Goal: Task Accomplishment & Management: Use online tool/utility

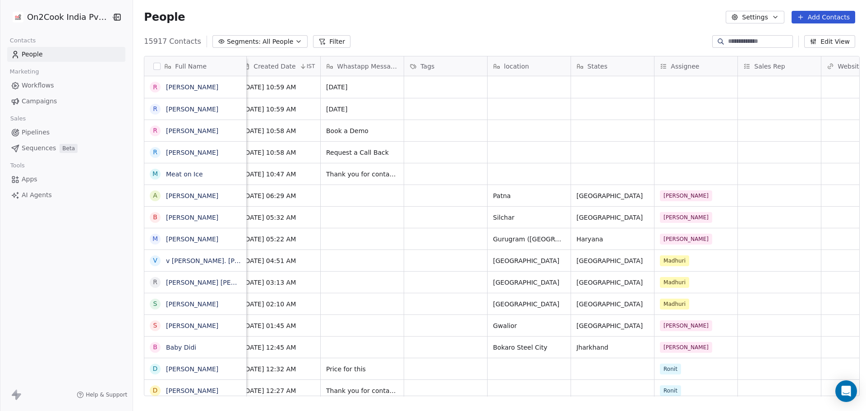
scroll to position [0, 529]
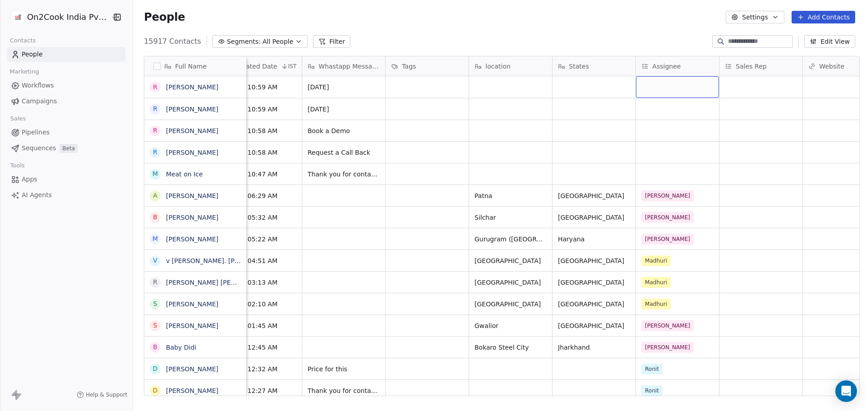
click at [661, 79] on div "grid" at bounding box center [677, 87] width 83 height 22
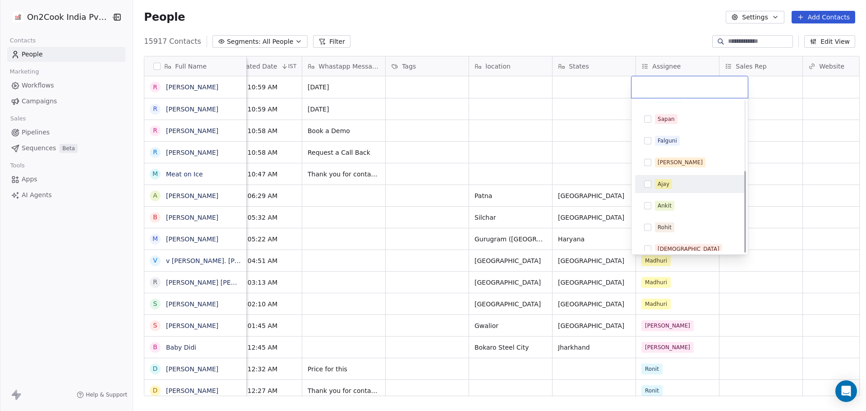
scroll to position [129, 0]
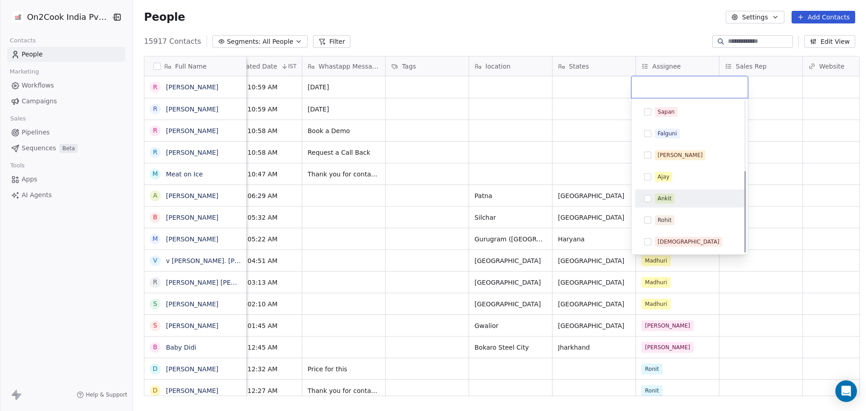
click at [678, 200] on div "Ankit" at bounding box center [695, 198] width 80 height 10
click at [488, 123] on html "On2Cook India Pvt. Ltd. Contacts People Marketing Workflows Campaigns Sales Pip…" at bounding box center [433, 205] width 866 height 411
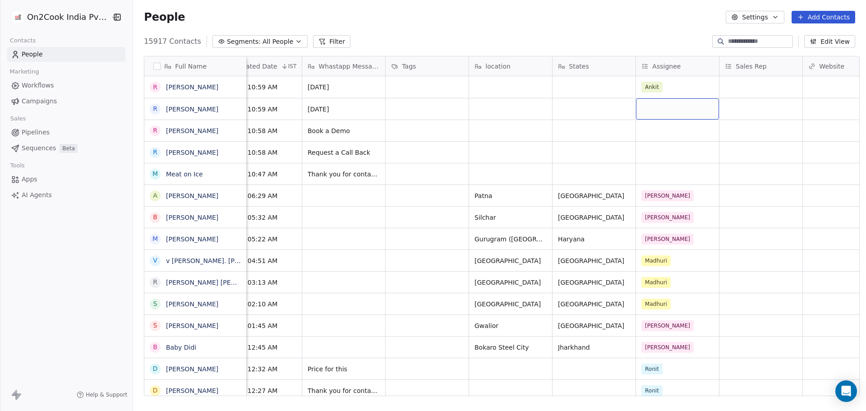
click at [655, 112] on div "grid" at bounding box center [677, 108] width 83 height 21
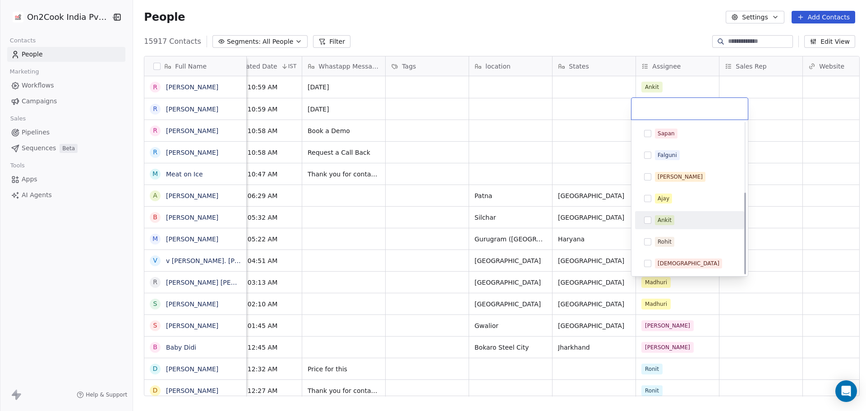
click at [668, 222] on div "Ankit" at bounding box center [665, 220] width 14 height 8
click at [527, 138] on html "On2Cook India Pvt. Ltd. Contacts People Marketing Workflows Campaigns Sales Pip…" at bounding box center [433, 205] width 866 height 411
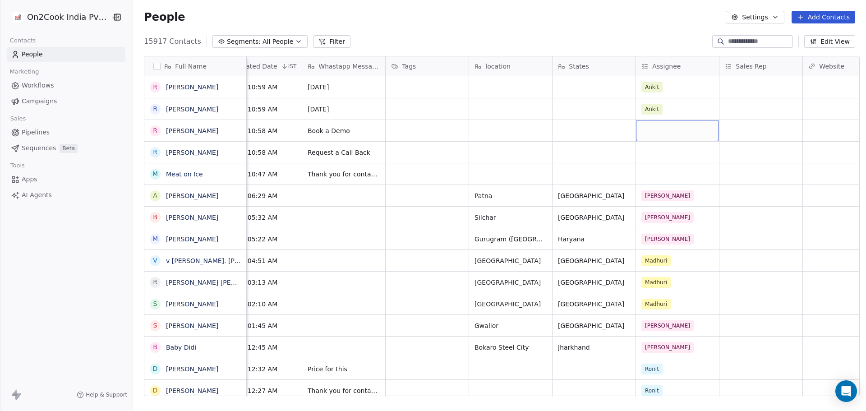
click at [662, 134] on div "grid" at bounding box center [677, 130] width 83 height 21
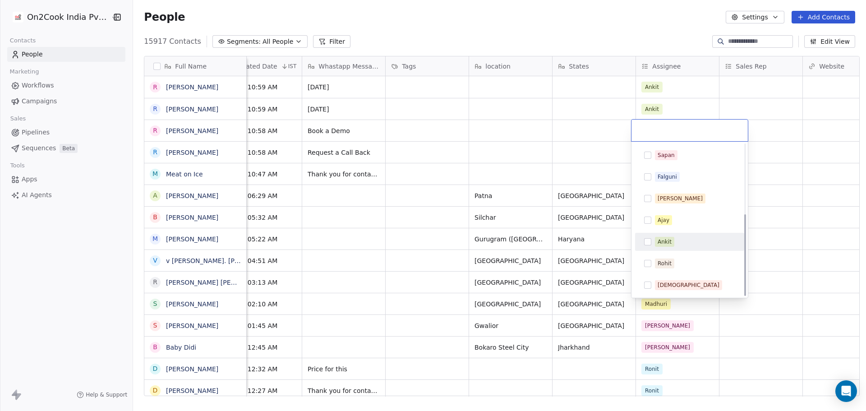
click at [679, 246] on div "Ankit" at bounding box center [695, 242] width 80 height 10
click at [506, 150] on html "On2Cook India Pvt. Ltd. Contacts People Marketing Workflows Campaigns Sales Pip…" at bounding box center [433, 205] width 866 height 411
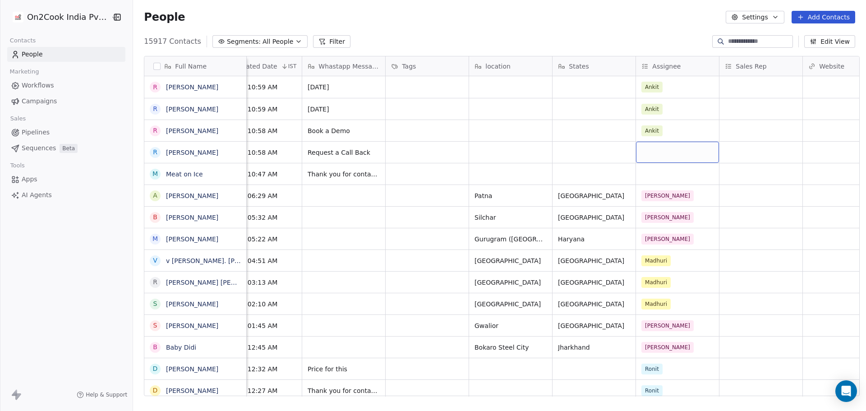
click at [659, 154] on div "grid" at bounding box center [677, 152] width 83 height 21
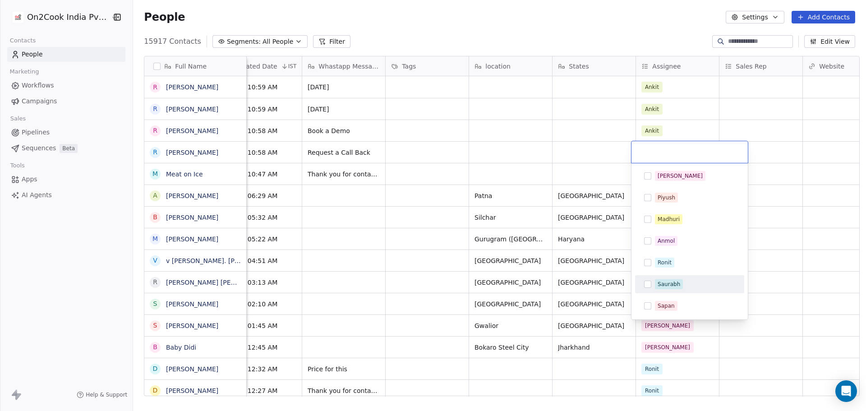
scroll to position [90, 0]
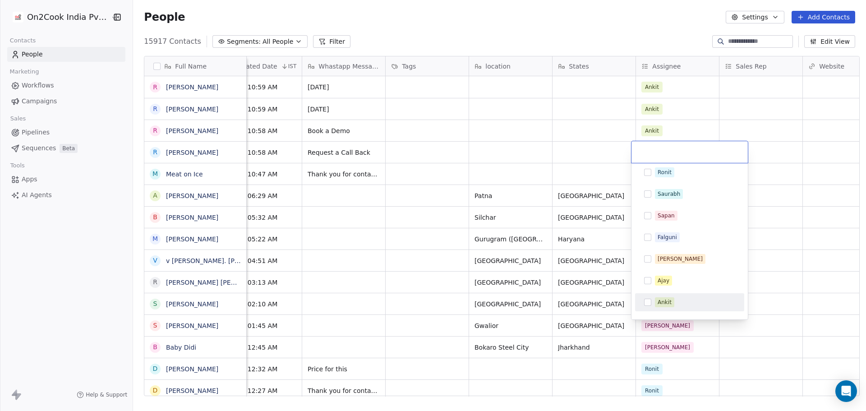
click at [669, 296] on div "Ankit" at bounding box center [690, 302] width 102 height 14
click at [500, 123] on html "On2Cook India Pvt. Ltd. Contacts People Marketing Workflows Campaigns Sales Pip…" at bounding box center [433, 205] width 866 height 411
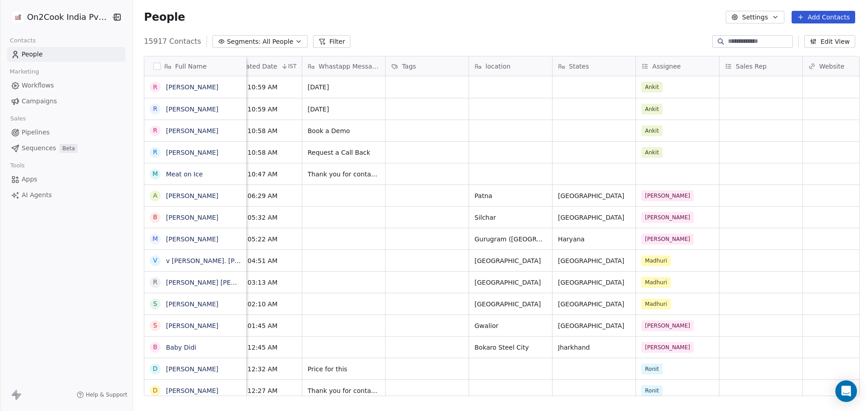
scroll to position [0, 88]
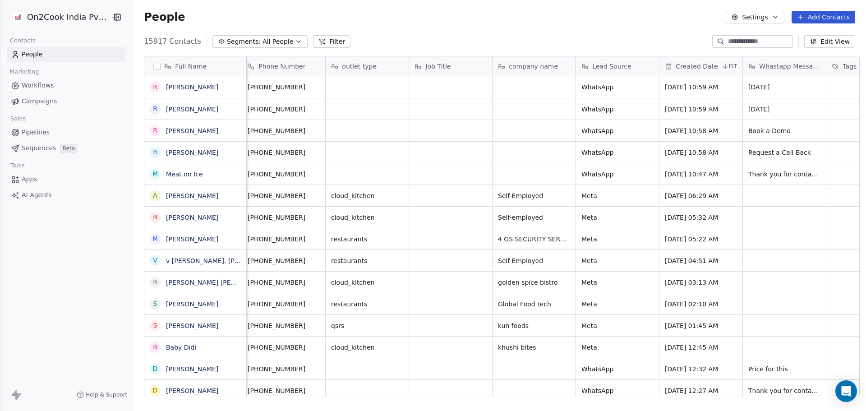
click at [313, 40] on button "Filter" at bounding box center [331, 41] width 37 height 13
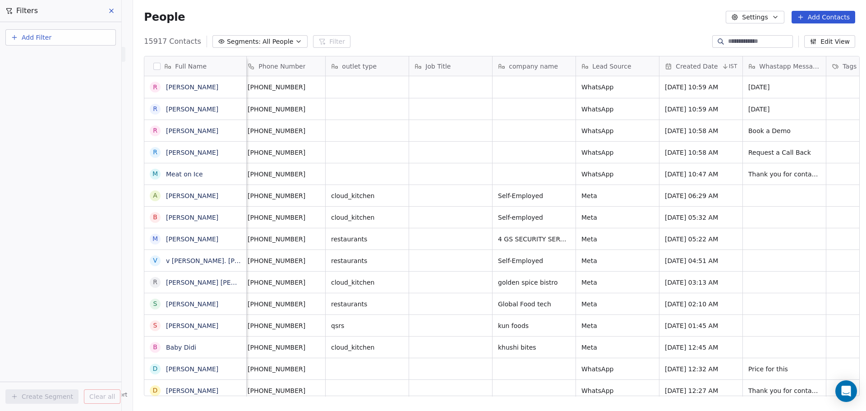
click at [46, 37] on span "Add Filter" at bounding box center [37, 37] width 30 height 9
click at [48, 60] on span "Contact properties" at bounding box center [44, 58] width 59 height 9
type input "****"
click at [64, 96] on div "Includes" at bounding box center [61, 96] width 94 height 14
click at [62, 90] on body "On2Cook India Pvt. Ltd. Contacts People Marketing Workflows Campaigns Sales Pip…" at bounding box center [433, 205] width 866 height 411
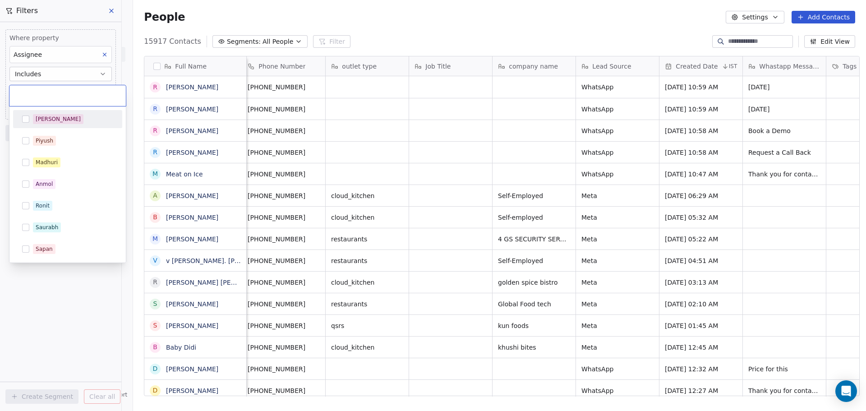
click at [50, 120] on span "[PERSON_NAME]" at bounding box center [58, 119] width 51 height 10
click at [97, 294] on html "On2Cook India Pvt. Ltd. Contacts People Marketing Workflows Campaigns Sales Pip…" at bounding box center [433, 205] width 866 height 411
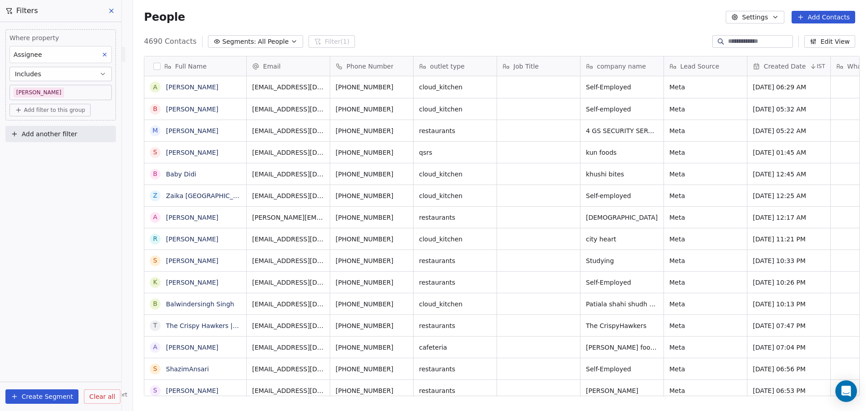
scroll to position [355, 730]
click at [64, 112] on span "Add filter to this group" at bounding box center [54, 109] width 61 height 7
click at [65, 129] on span "Contact properties" at bounding box center [48, 129] width 59 height 9
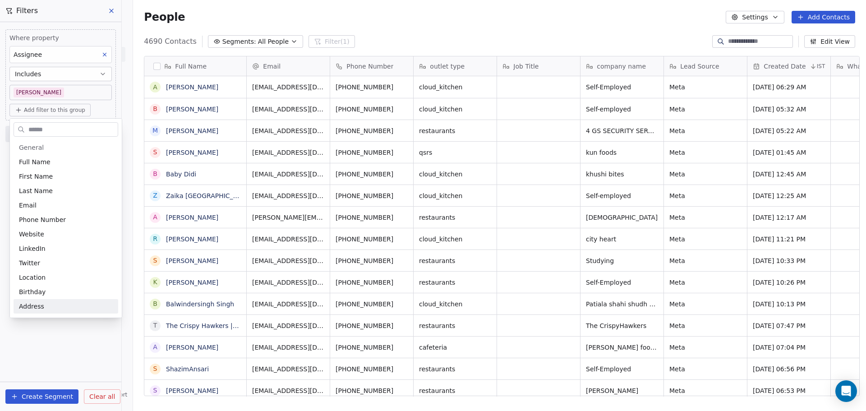
click at [29, 339] on html "On2Cook India Pvt. Ltd. Contacts People Marketing Workflows Campaigns Sales Pip…" at bounding box center [433, 205] width 866 height 411
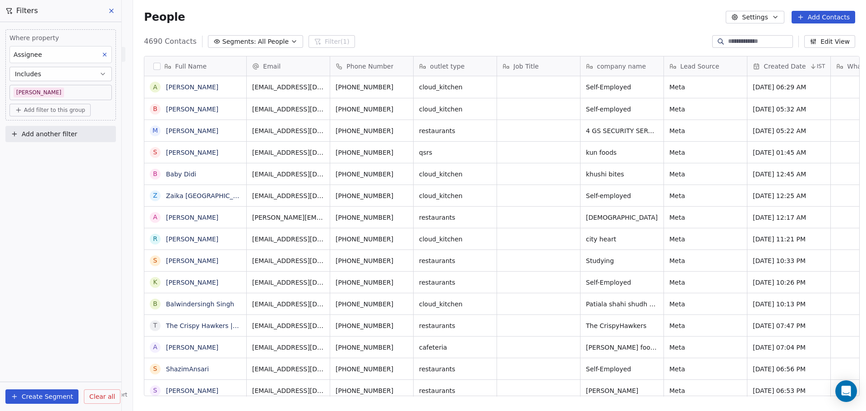
click at [75, 87] on body "On2Cook India Pvt. Ltd. Contacts People Marketing Workflows Campaigns Sales Pip…" at bounding box center [433, 205] width 866 height 411
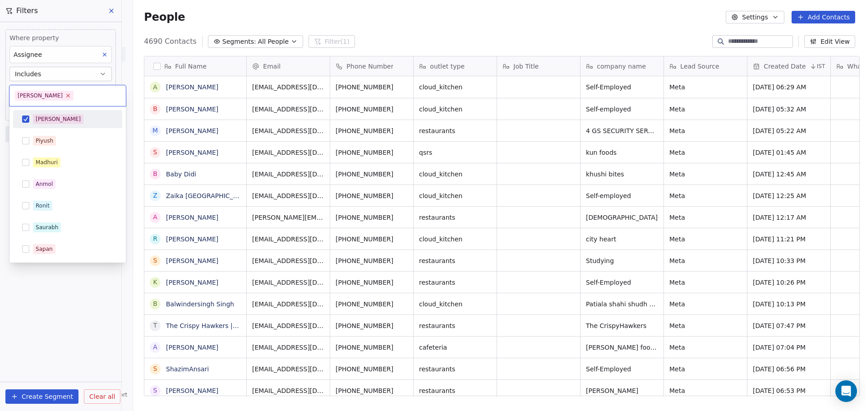
click at [65, 95] on icon at bounding box center [68, 95] width 6 height 6
click at [60, 164] on div "Madhuri" at bounding box center [73, 162] width 80 height 10
click at [66, 334] on html "On2Cook India Pvt. Ltd. Contacts People Marketing Workflows Campaigns Sales Pip…" at bounding box center [433, 205] width 866 height 411
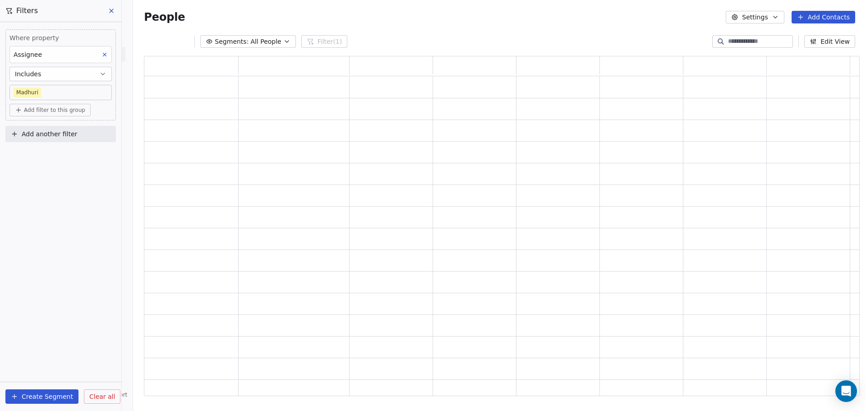
scroll to position [333, 709]
click at [54, 109] on span "Add filter to this group" at bounding box center [54, 109] width 61 height 7
click at [68, 131] on span "Contact properties" at bounding box center [48, 129] width 59 height 9
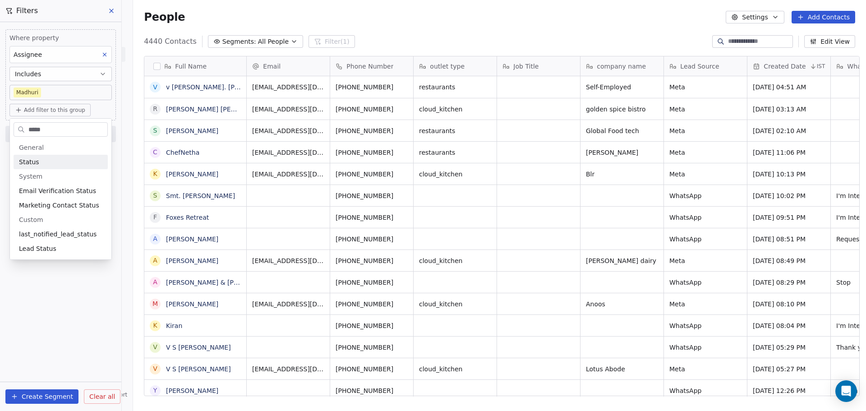
scroll to position [355, 730]
type input "*****"
click at [51, 251] on span "Lead Status" at bounding box center [37, 248] width 37 height 9
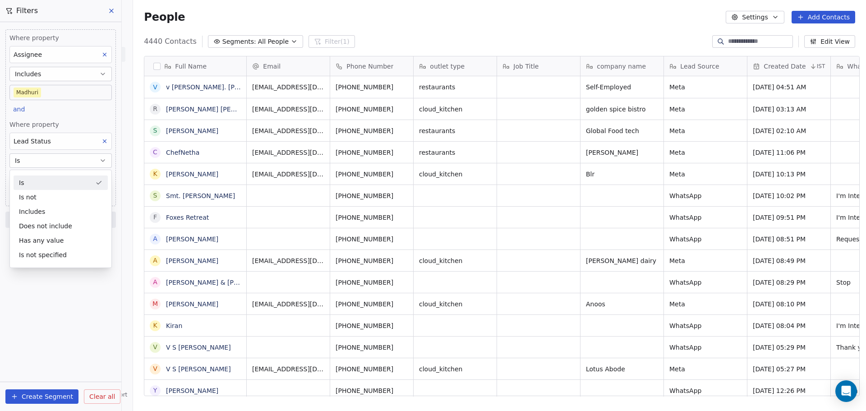
click at [69, 184] on div "Is" at bounding box center [61, 182] width 94 height 14
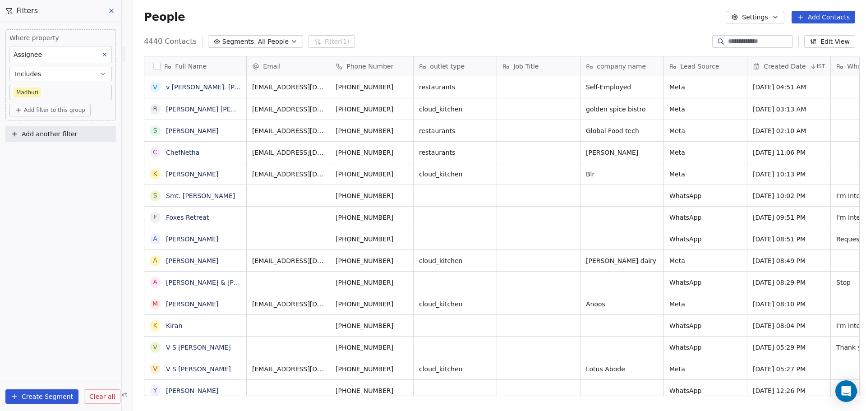
click at [74, 106] on span "Add filter to this group" at bounding box center [54, 109] width 61 height 7
click at [73, 130] on div "Contact properties" at bounding box center [60, 129] width 83 height 9
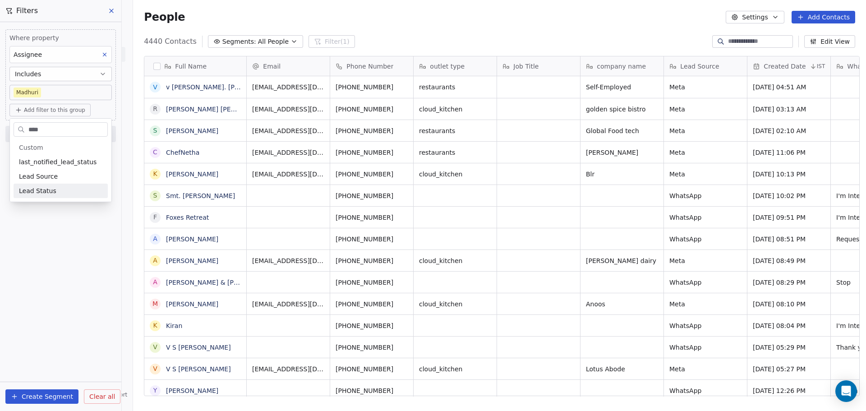
type input "****"
click at [64, 189] on div "Lead Status" at bounding box center [60, 190] width 83 height 9
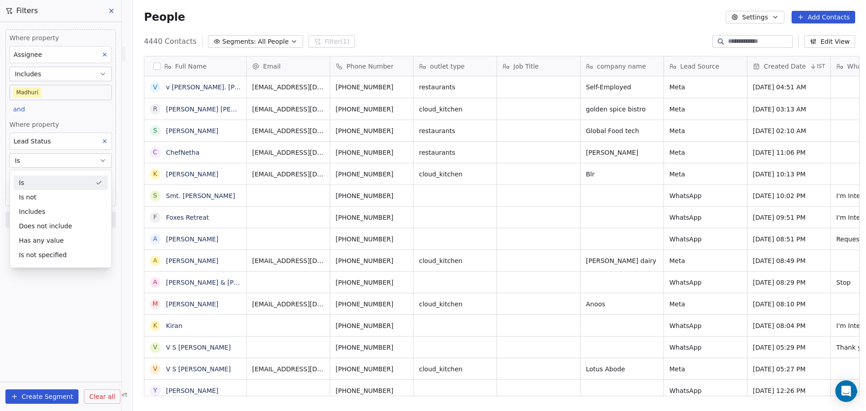
click at [93, 309] on div "Where property Assignee Includes [PERSON_NAME] and Where property Lead Status I…" at bounding box center [60, 216] width 121 height 389
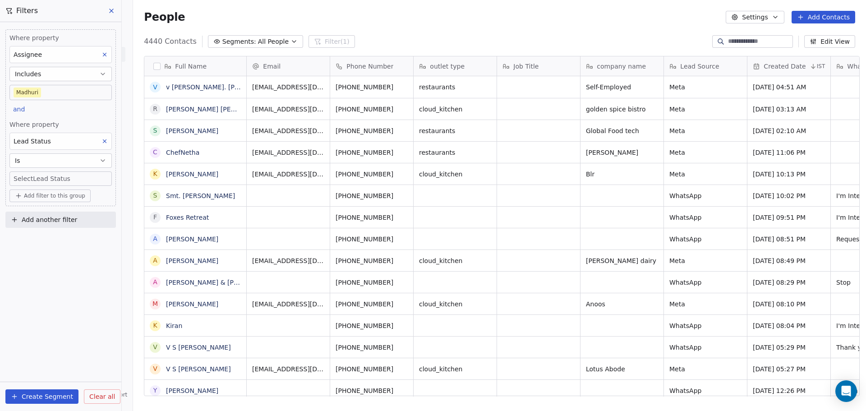
click at [78, 181] on body "On2Cook India Pvt. Ltd. Contacts People Marketing Workflows Campaigns Sales Pip…" at bounding box center [433, 205] width 866 height 411
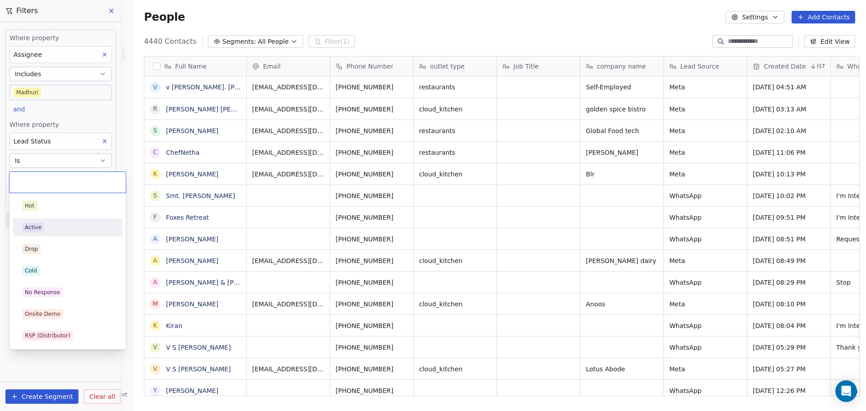
click at [73, 233] on div "Active" at bounding box center [68, 227] width 102 height 14
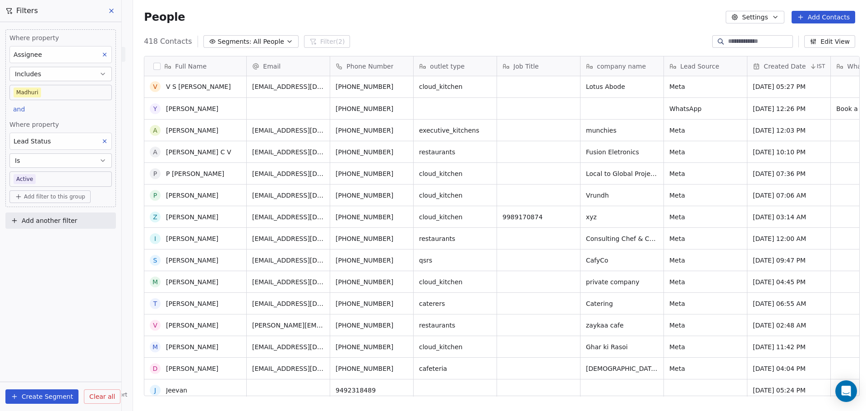
scroll to position [0, 0]
click at [40, 198] on span "Add filter to this group" at bounding box center [54, 196] width 61 height 7
click at [69, 216] on span "Contact properties" at bounding box center [48, 216] width 59 height 9
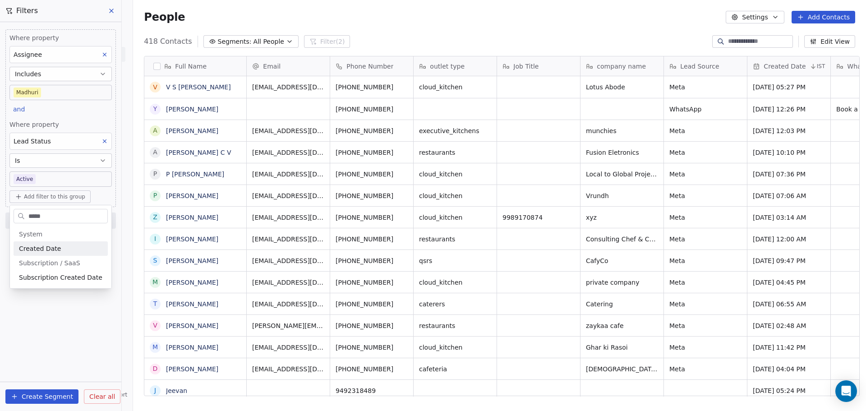
type input "*****"
click at [40, 250] on span "Created Date" at bounding box center [40, 248] width 42 height 9
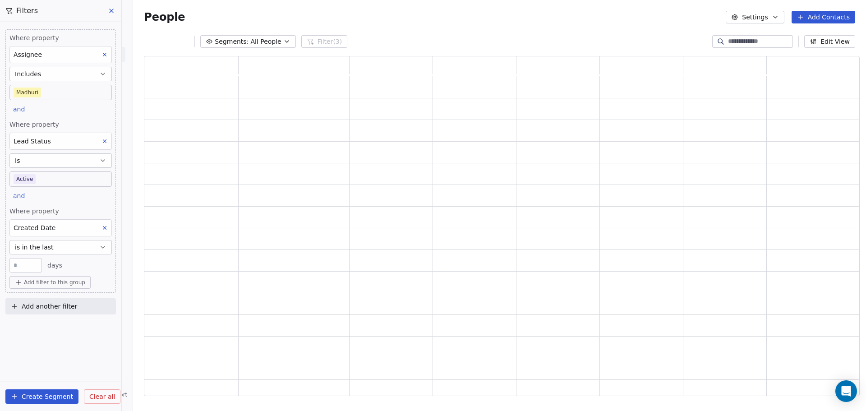
scroll to position [333, 709]
click at [64, 244] on button "is in the last" at bounding box center [60, 247] width 102 height 14
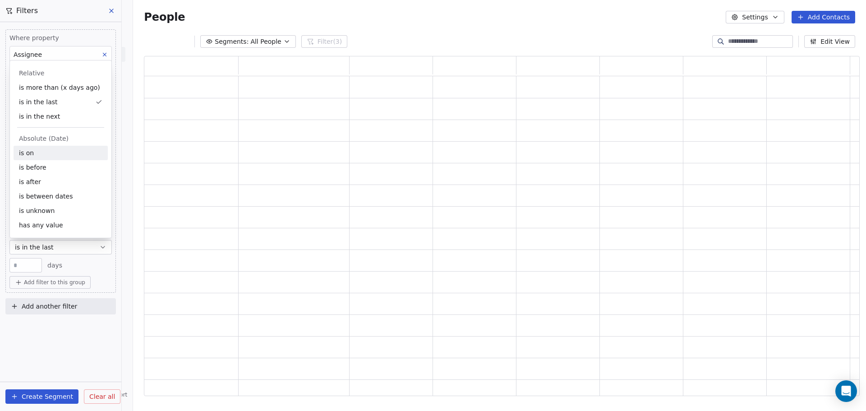
click at [67, 157] on div "is on" at bounding box center [61, 153] width 94 height 14
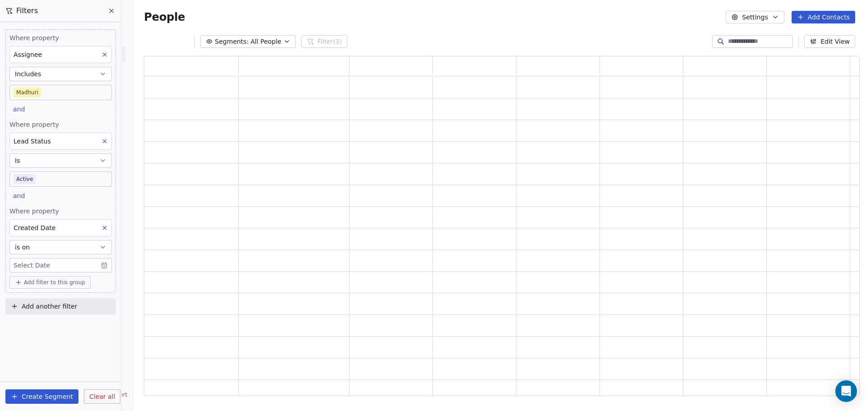
click at [78, 267] on body "On2Cook India Pvt. Ltd. Contacts People Marketing Workflows Campaigns Sales Pip…" at bounding box center [433, 205] width 866 height 411
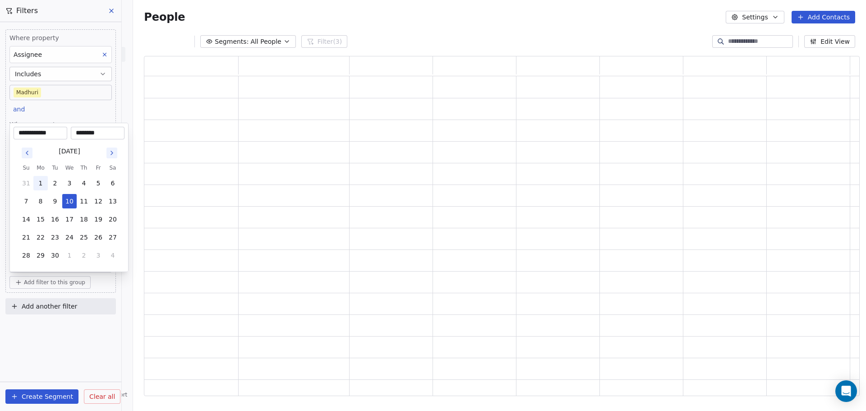
click at [45, 184] on button "1" at bounding box center [40, 183] width 14 height 14
type input "**********"
click at [92, 340] on html "**********" at bounding box center [433, 205] width 866 height 411
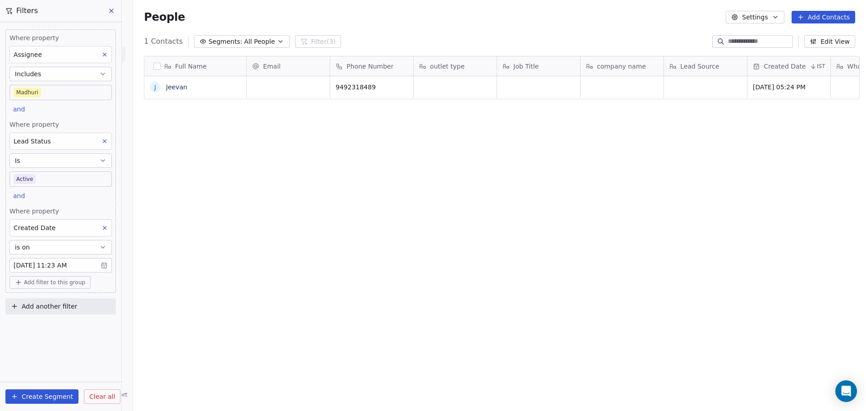
scroll to position [355, 730]
drag, startPoint x: 659, startPoint y: 92, endPoint x: 850, endPoint y: 90, distance: 191.3
click at [103, 266] on body "On2Cook India Pvt. Ltd. Contacts People Marketing Workflows Campaigns Sales Pip…" at bounding box center [433, 205] width 866 height 411
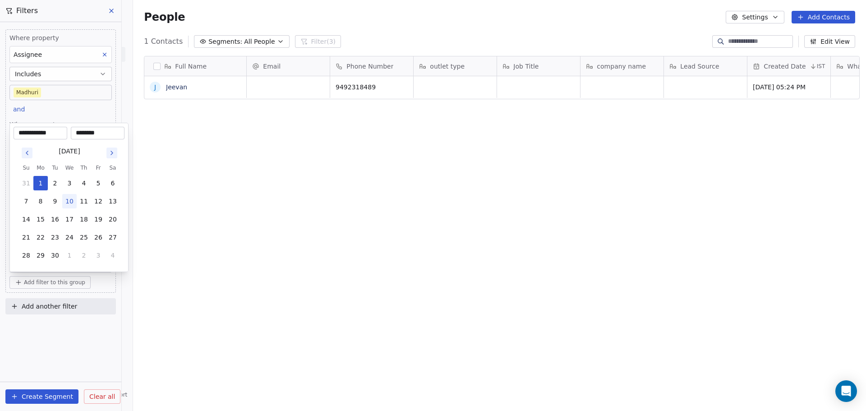
click at [84, 373] on html "**********" at bounding box center [433, 205] width 866 height 411
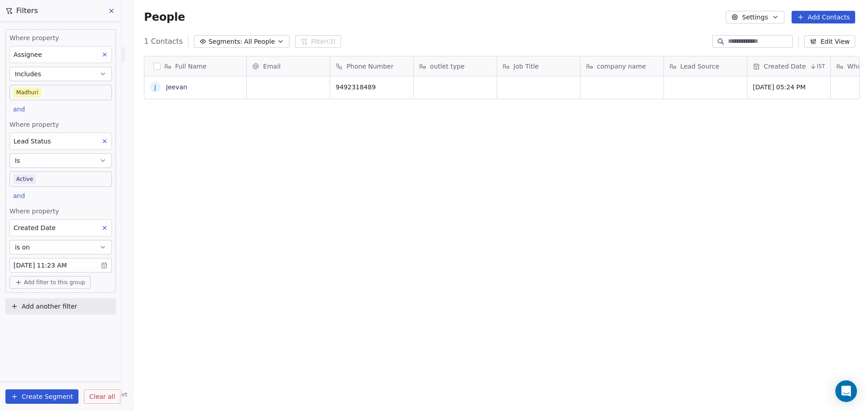
click at [83, 246] on button "is on" at bounding box center [60, 247] width 102 height 14
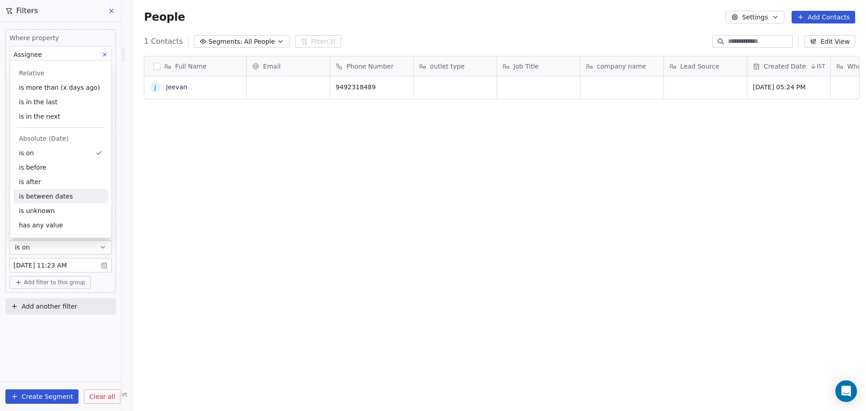
click at [70, 197] on div "is between dates" at bounding box center [61, 196] width 94 height 14
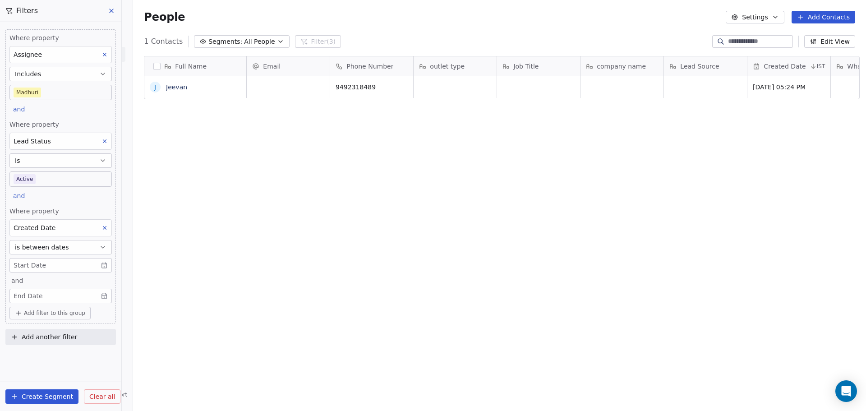
click at [93, 265] on body "On2Cook India Pvt. Ltd. Contacts People Marketing Workflows Campaigns Sales Pip…" at bounding box center [433, 205] width 866 height 411
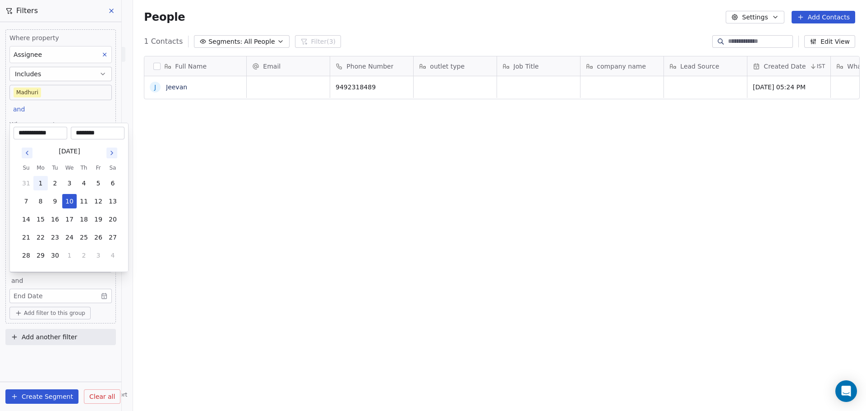
click at [41, 182] on button "1" at bounding box center [40, 183] width 14 height 14
type input "**********"
click at [96, 299] on html "**********" at bounding box center [433, 205] width 866 height 411
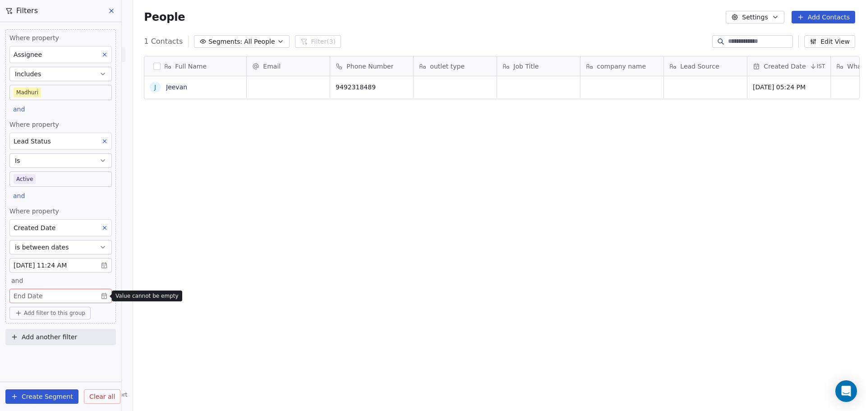
click at [106, 294] on body "On2Cook India Pvt. Ltd. Contacts People Marketing Workflows Campaigns Sales Pip…" at bounding box center [433, 205] width 866 height 411
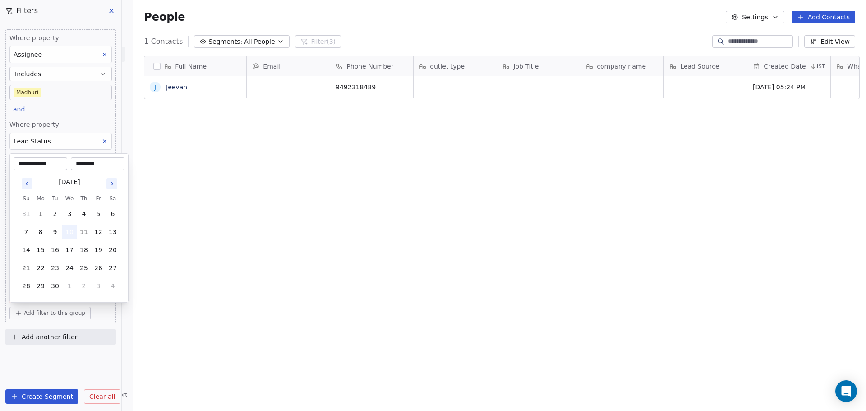
click at [69, 229] on button "10" at bounding box center [69, 232] width 14 height 14
click at [72, 228] on button "10" at bounding box center [69, 232] width 14 height 14
click at [95, 367] on html "**********" at bounding box center [433, 205] width 866 height 411
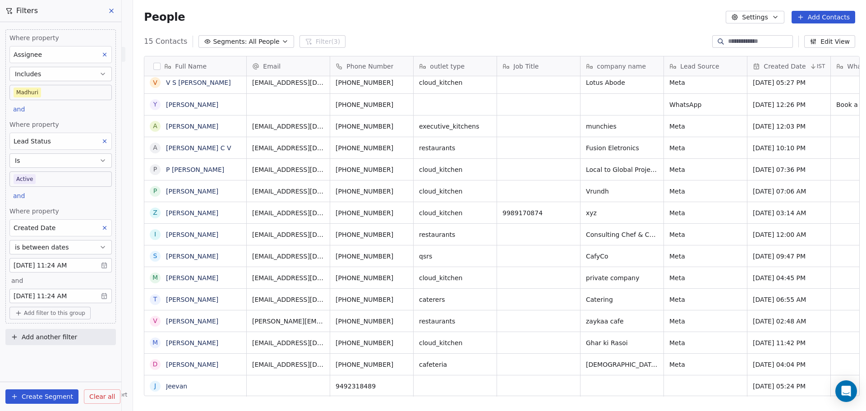
scroll to position [7, 0]
click at [59, 90] on body "On2Cook India Pvt. Ltd. Contacts People Marketing Workflows Campaigns Sales Pip…" at bounding box center [433, 205] width 866 height 411
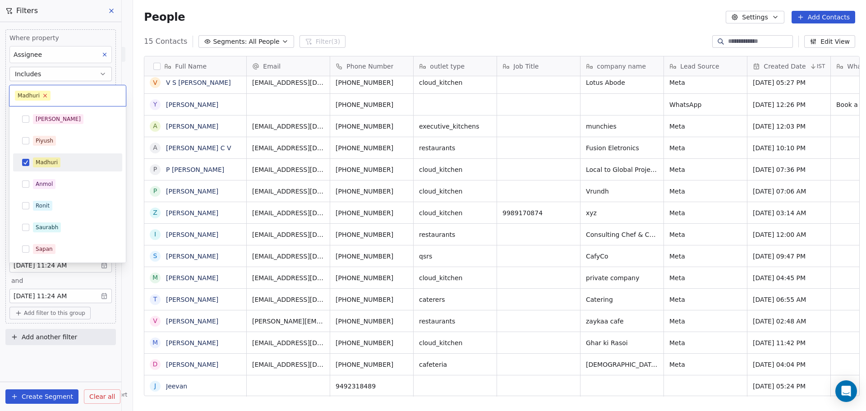
click at [45, 97] on icon at bounding box center [45, 95] width 6 height 6
click at [59, 115] on div "[PERSON_NAME]" at bounding box center [73, 119] width 80 height 10
click at [83, 370] on html "On2Cook India Pvt. Ltd. Contacts People Marketing Workflows Campaigns Sales Pip…" at bounding box center [433, 205] width 866 height 411
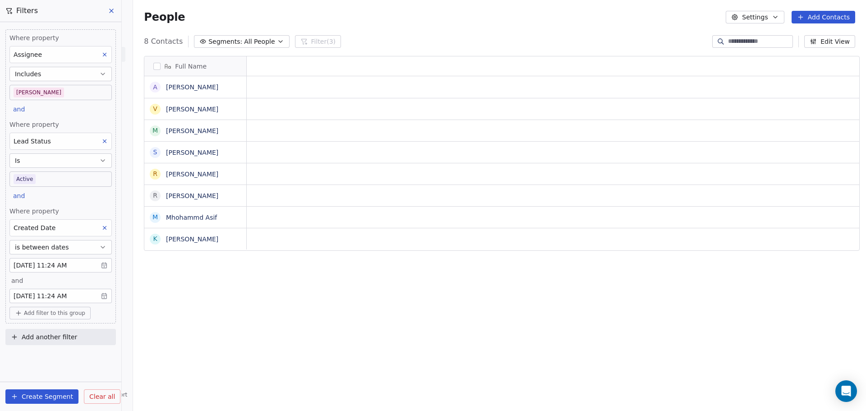
scroll to position [355, 730]
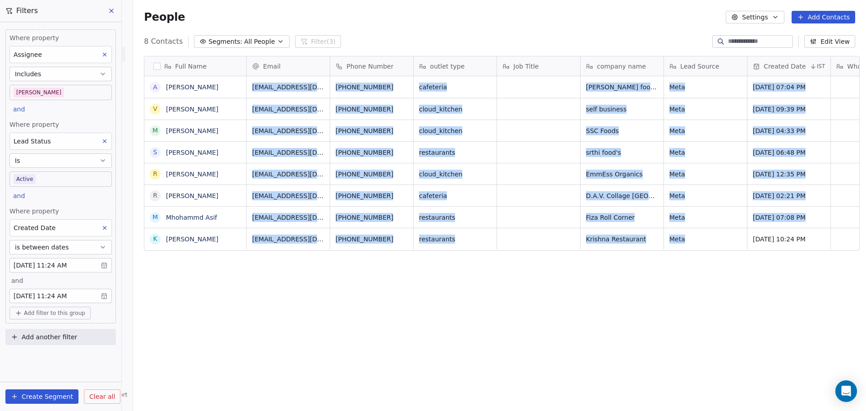
drag, startPoint x: 488, startPoint y: 246, endPoint x: 737, endPoint y: 249, distance: 249.0
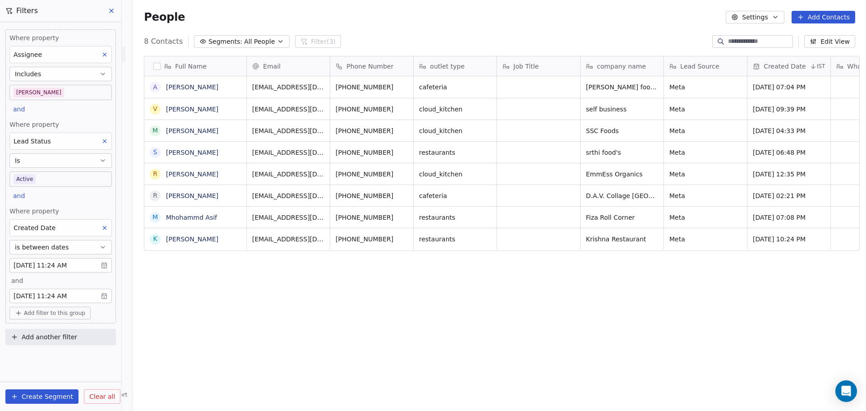
click at [654, 314] on div "Full Name A [PERSON_NAME] v [PERSON_NAME] M [PERSON_NAME] S [PERSON_NAME] R [PE…" at bounding box center [499, 230] width 733 height 362
click at [98, 394] on span "Clear all" at bounding box center [102, 396] width 26 height 9
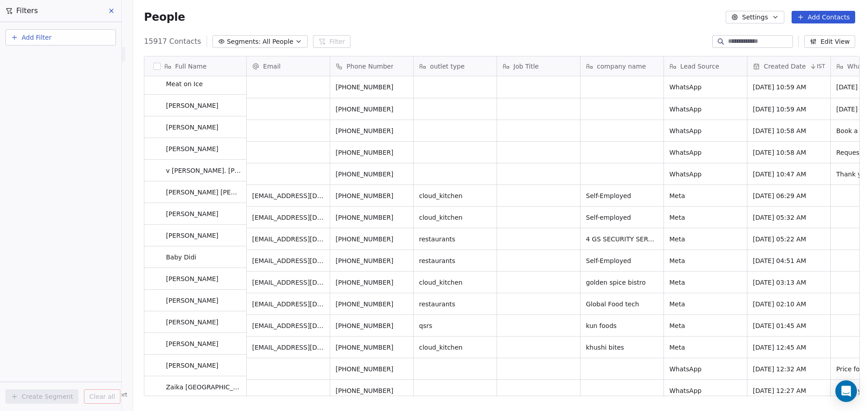
scroll to position [0, 0]
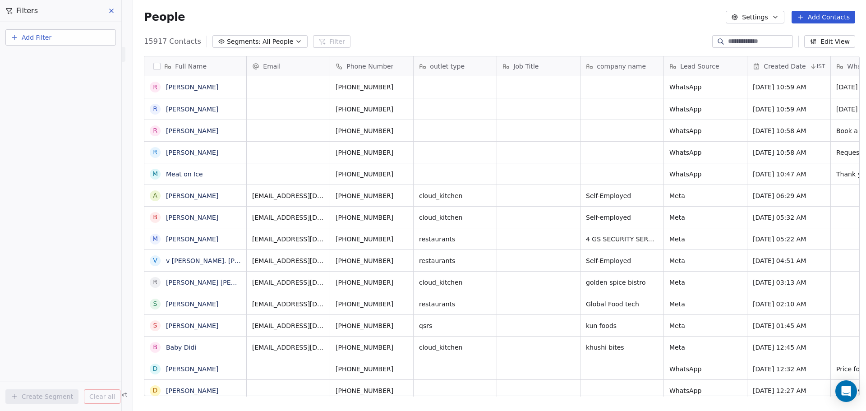
click at [109, 9] on icon at bounding box center [111, 10] width 7 height 7
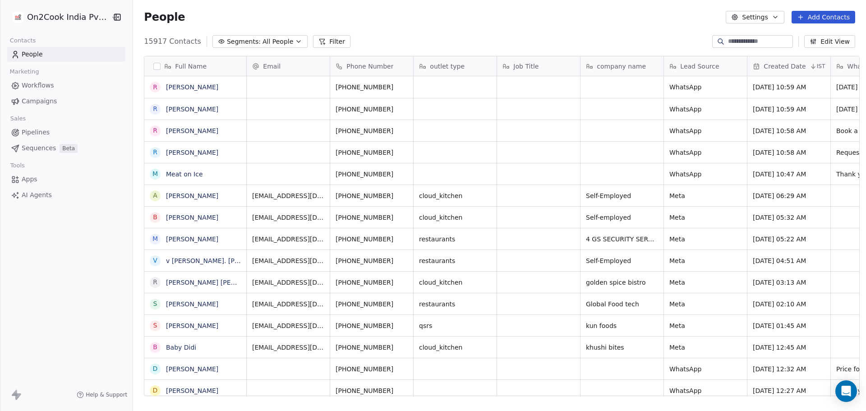
click at [325, 44] on button "Filter" at bounding box center [331, 41] width 37 height 13
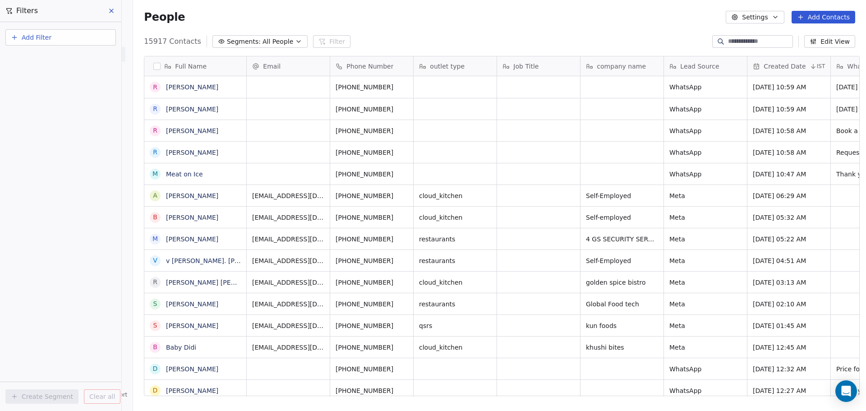
click at [60, 40] on button "Add Filter" at bounding box center [60, 37] width 111 height 16
click at [41, 202] on html "On2Cook India Pvt. Ltd. Contacts People Marketing Workflows Campaigns Sales Pip…" at bounding box center [433, 205] width 866 height 411
click at [115, 13] on button at bounding box center [112, 11] width 14 height 13
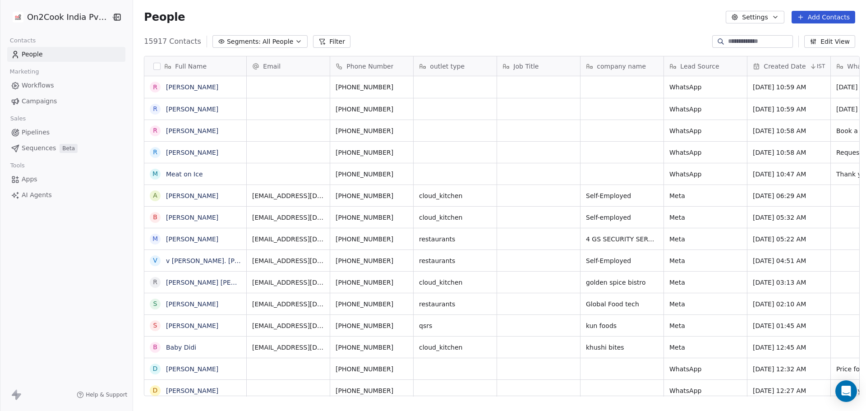
drag, startPoint x: 424, startPoint y: 396, endPoint x: 481, endPoint y: 396, distance: 57.3
click at [481, 396] on div "Full Name R [PERSON_NAME] R [PERSON_NAME] R [PERSON_NAME] R [PERSON_NAME] M Mea…" at bounding box center [499, 230] width 733 height 362
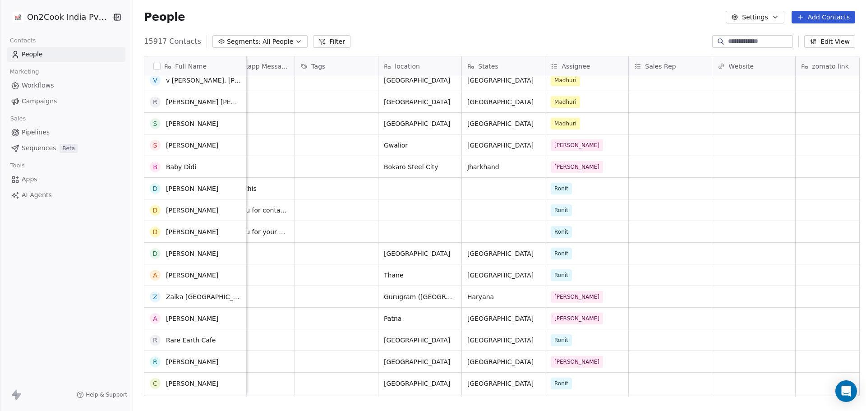
scroll to position [180, 0]
click at [580, 193] on div "Ronit" at bounding box center [578, 188] width 55 height 11
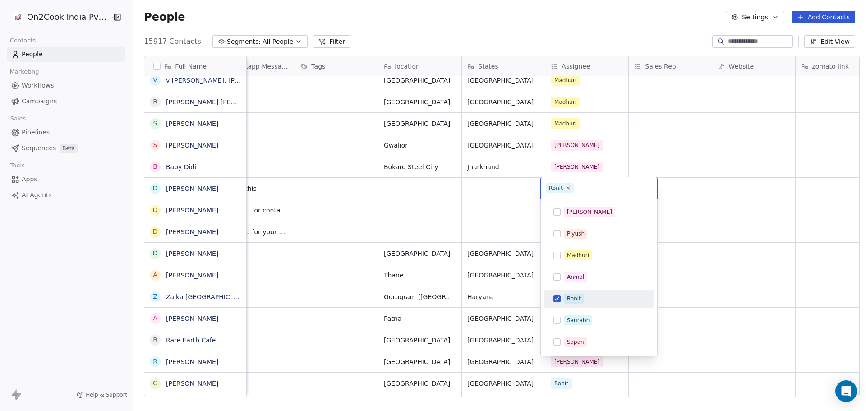
click at [568, 188] on icon at bounding box center [568, 188] width 6 height 6
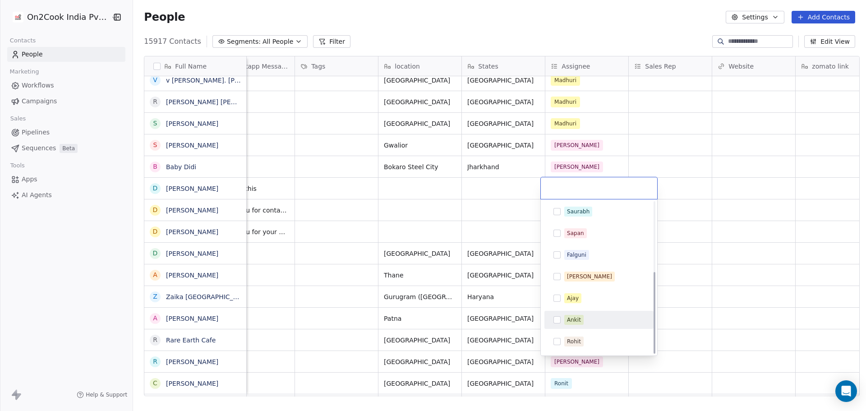
scroll to position [129, 0]
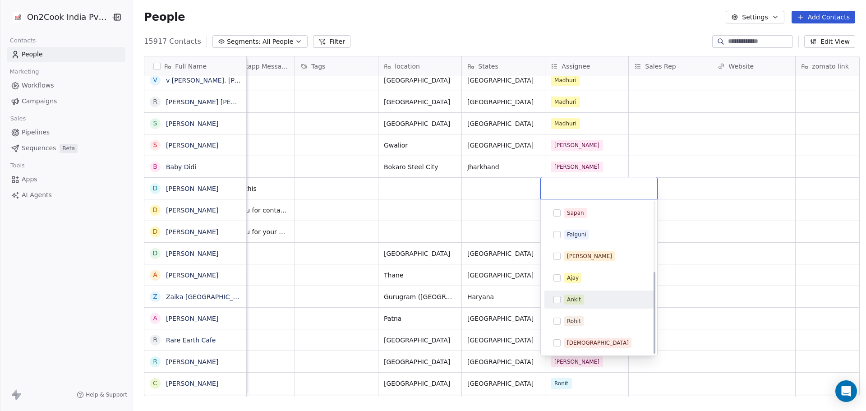
click at [594, 294] on div "Ankit" at bounding box center [599, 299] width 102 height 14
drag, startPoint x: 753, startPoint y: 255, endPoint x: 581, endPoint y: 230, distance: 173.6
click at [753, 255] on html "On2Cook India Pvt. Ltd. Contacts People Marketing Workflows Campaigns Sales Pip…" at bounding box center [433, 205] width 866 height 411
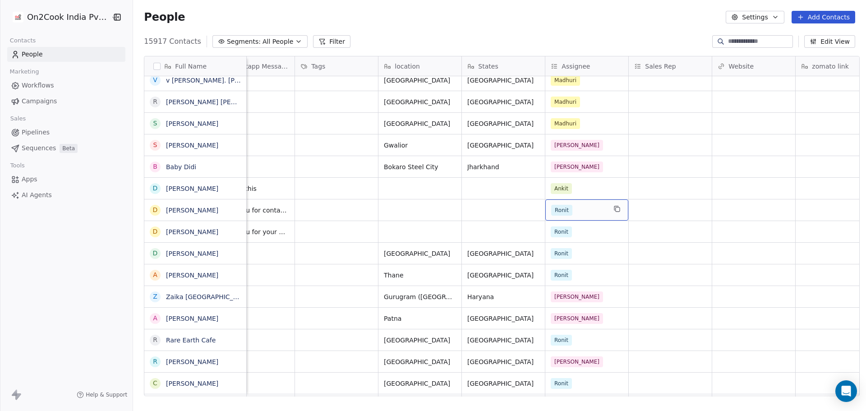
click at [567, 212] on span "Ronit" at bounding box center [561, 210] width 21 height 11
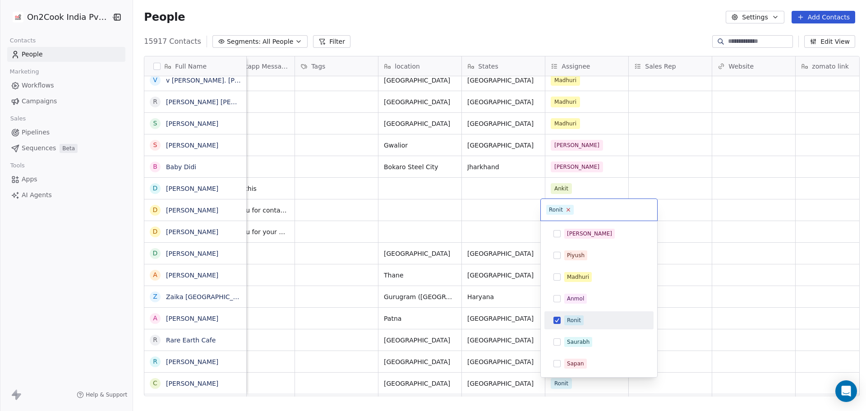
click at [569, 208] on icon at bounding box center [568, 210] width 6 height 6
click at [595, 326] on div "Ankit" at bounding box center [604, 321] width 80 height 10
click at [696, 232] on html "On2Cook India Pvt. Ltd. Contacts People Marketing Workflows Campaigns Sales Pip…" at bounding box center [433, 205] width 866 height 411
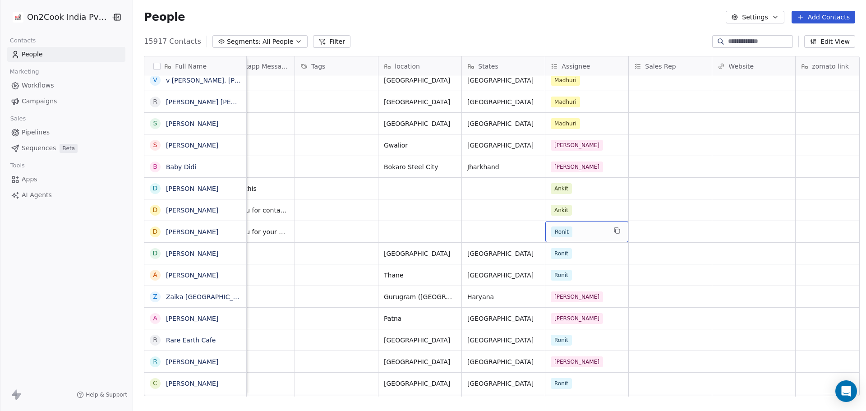
click at [578, 236] on div "Ronit" at bounding box center [578, 231] width 55 height 11
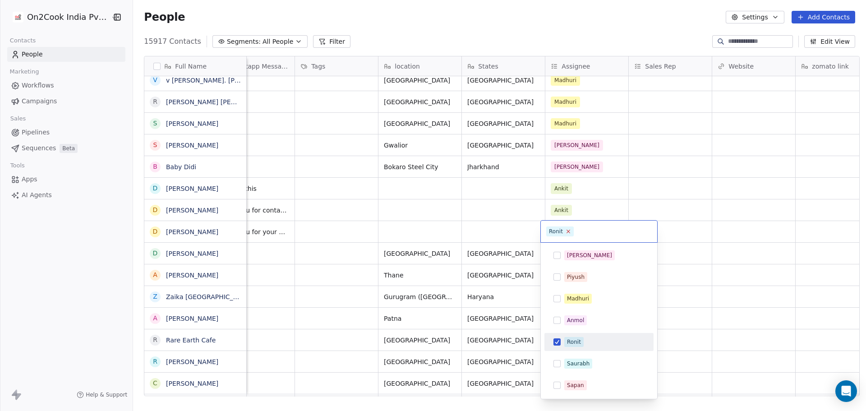
click at [570, 231] on icon at bounding box center [568, 231] width 6 height 6
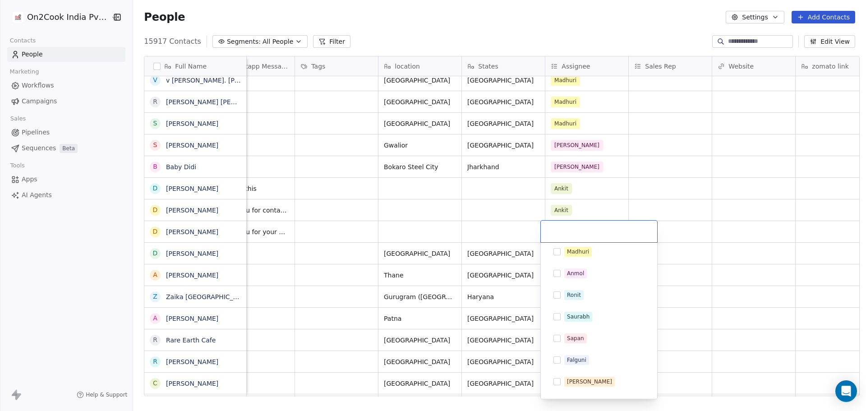
scroll to position [90, 0]
click at [597, 383] on div "Ankit" at bounding box center [604, 382] width 80 height 10
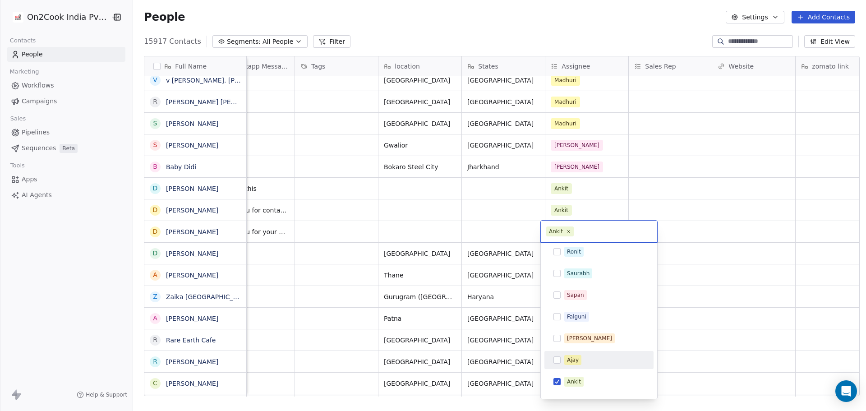
click at [769, 268] on html "On2Cook India Pvt. Ltd. Contacts People Marketing Workflows Campaigns Sales Pip…" at bounding box center [433, 205] width 866 height 411
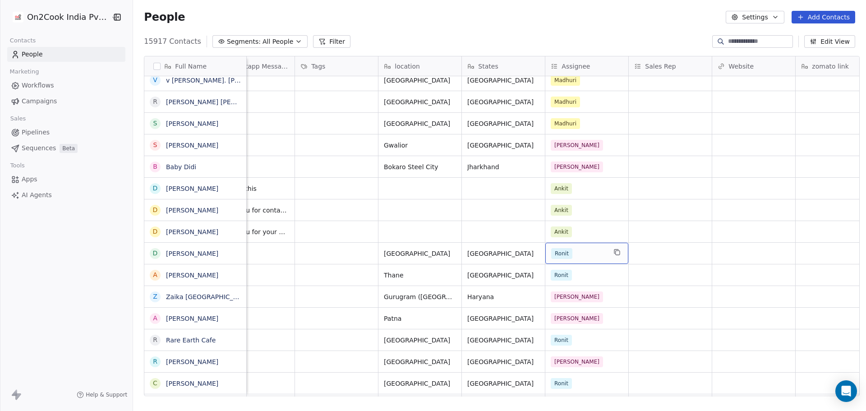
click at [580, 253] on div "Ronit" at bounding box center [578, 253] width 55 height 11
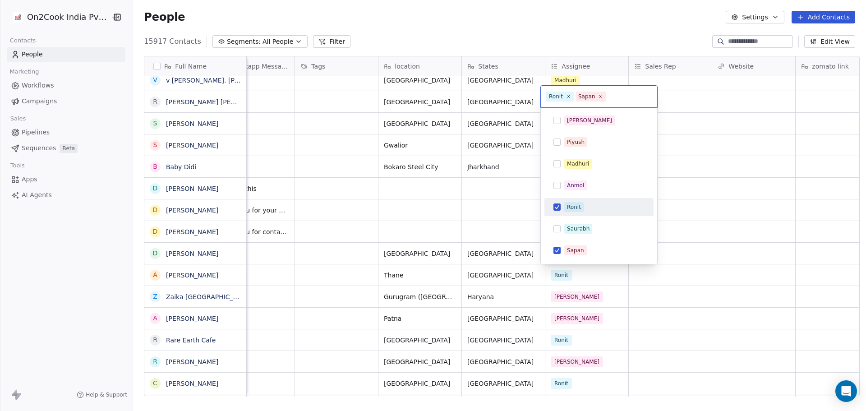
click at [583, 205] on span "Ronit" at bounding box center [573, 207] width 19 height 10
click at [588, 255] on div "Sapan" at bounding box center [604, 250] width 80 height 10
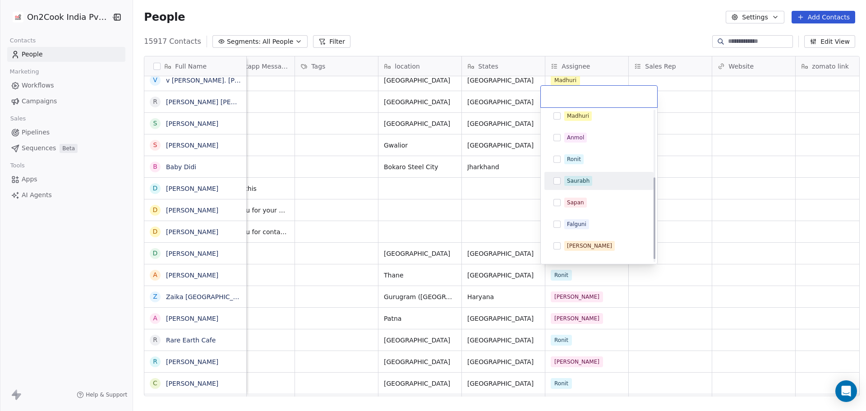
scroll to position [129, 0]
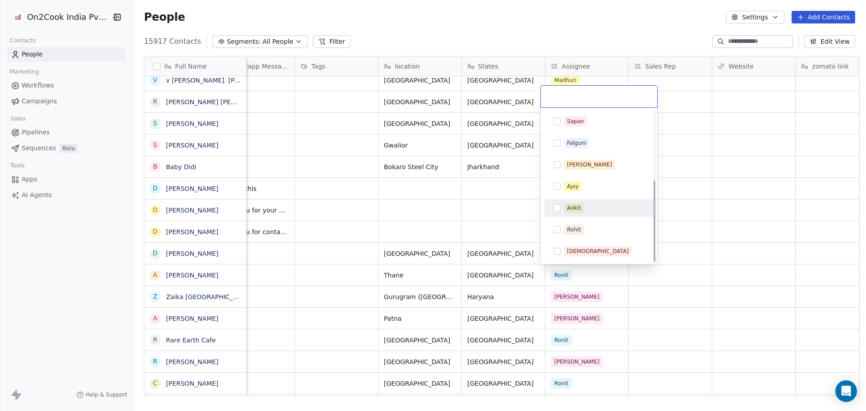
click at [592, 201] on div "Ankit" at bounding box center [599, 208] width 102 height 14
click at [673, 232] on html "On2Cook India Pvt. Ltd. Contacts People Marketing Workflows Campaigns Sales Pip…" at bounding box center [433, 205] width 866 height 411
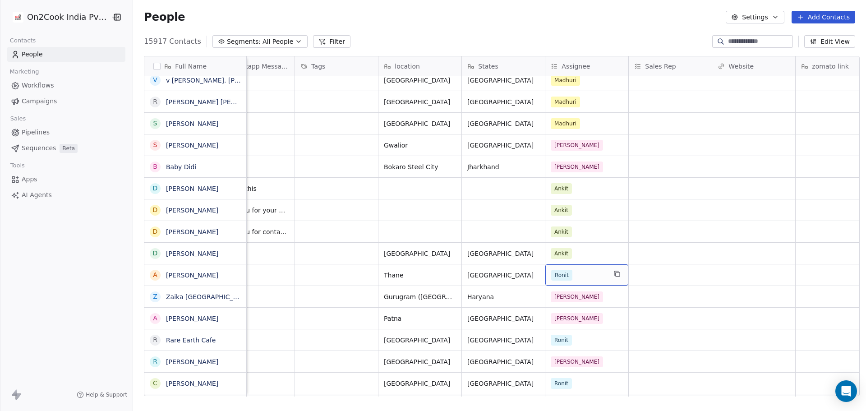
click at [585, 269] on div "Ronit" at bounding box center [586, 274] width 83 height 21
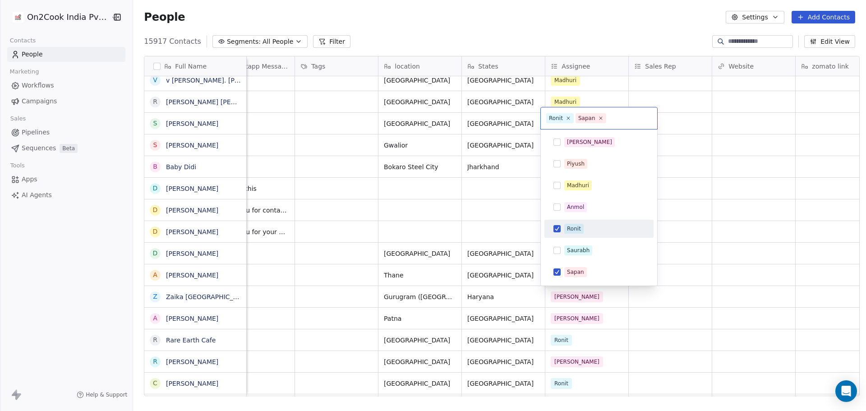
click at [586, 228] on div "Ronit" at bounding box center [604, 229] width 80 height 10
click at [588, 269] on div "Sapan" at bounding box center [604, 272] width 80 height 10
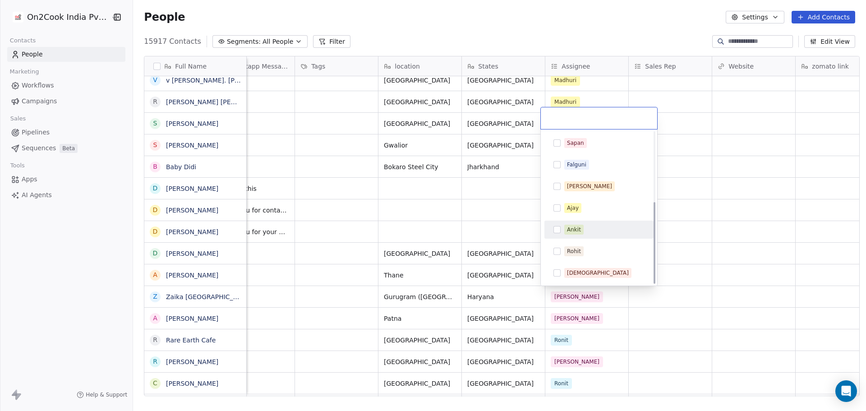
click at [598, 229] on div "Ankit" at bounding box center [604, 230] width 80 height 10
click at [741, 237] on html "On2Cook India Pvt. Ltd. Contacts People Marketing Workflows Campaigns Sales Pip…" at bounding box center [433, 205] width 866 height 411
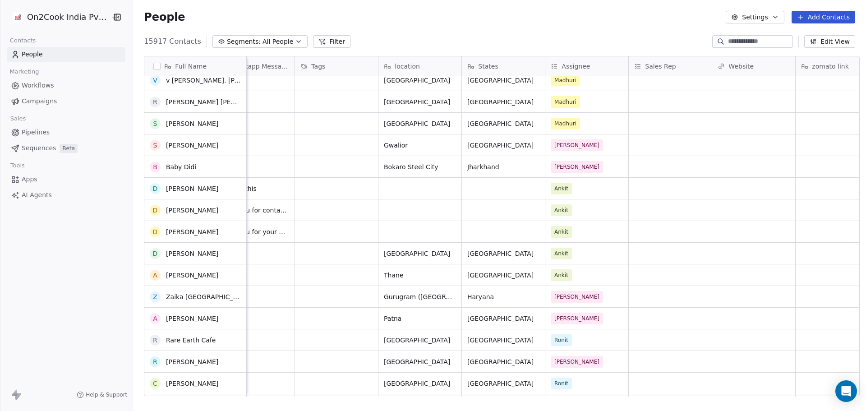
scroll to position [271, 0]
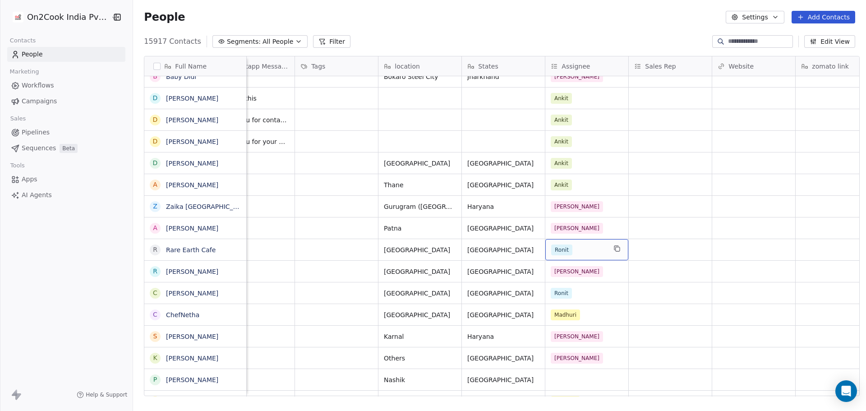
click at [585, 249] on div "Ronit" at bounding box center [578, 249] width 55 height 11
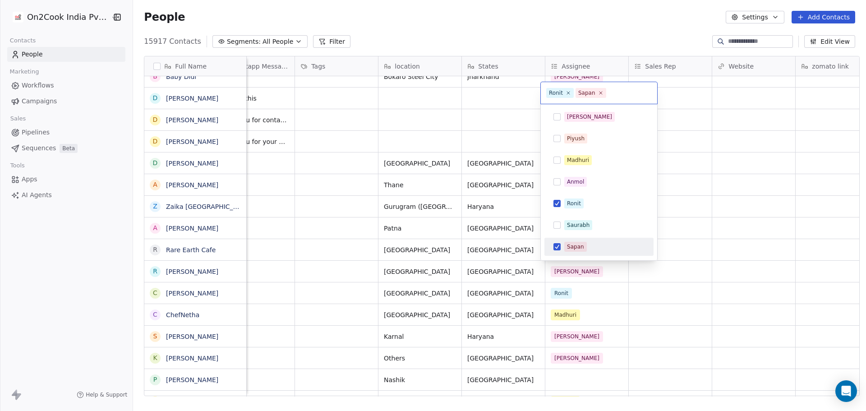
click at [578, 247] on div "Sapan" at bounding box center [575, 247] width 17 height 8
click at [589, 195] on div "Ronit" at bounding box center [598, 203] width 109 height 18
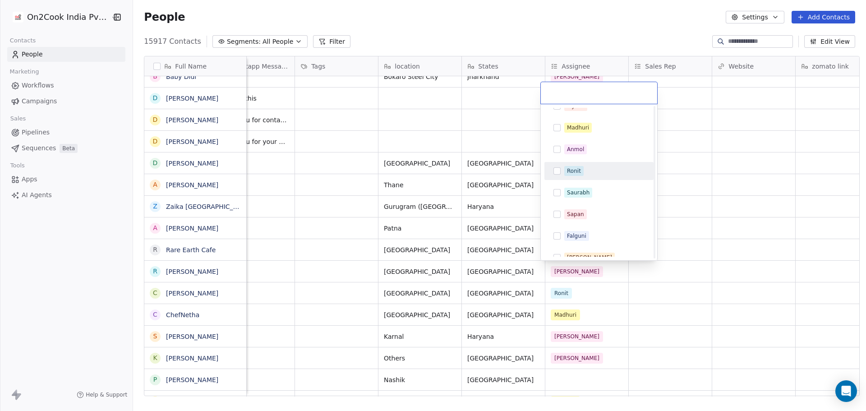
scroll to position [129, 0]
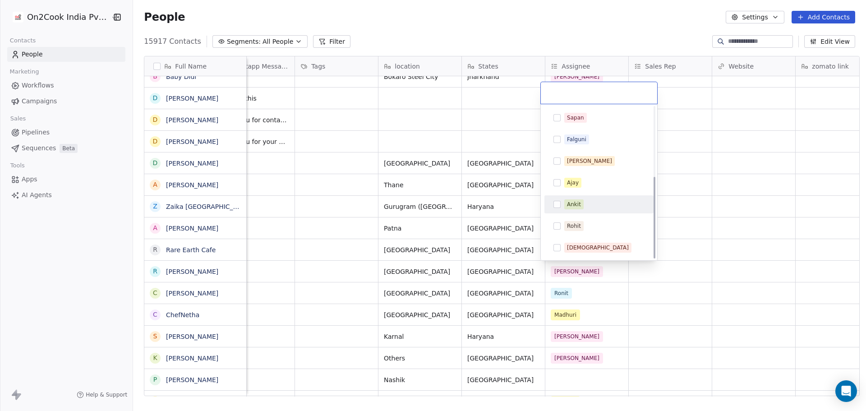
click at [590, 199] on div "Ankit" at bounding box center [604, 204] width 80 height 10
click at [740, 225] on html "On2Cook India Pvt. Ltd. Contacts People Marketing Workflows Campaigns Sales Pip…" at bounding box center [433, 205] width 866 height 411
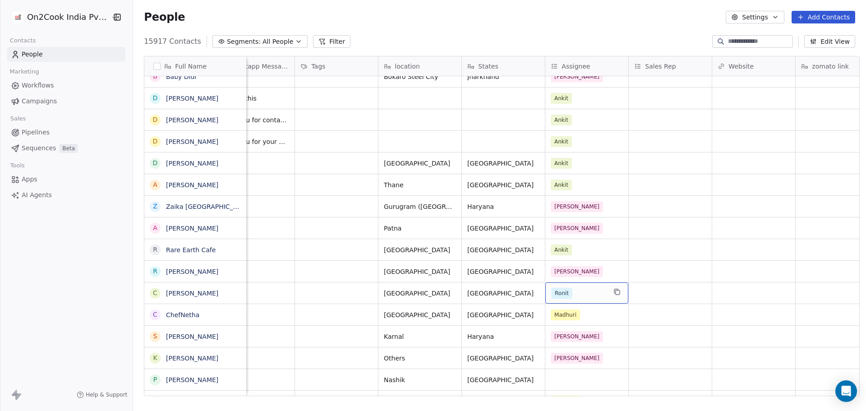
click at [583, 289] on div "Ronit" at bounding box center [578, 293] width 55 height 11
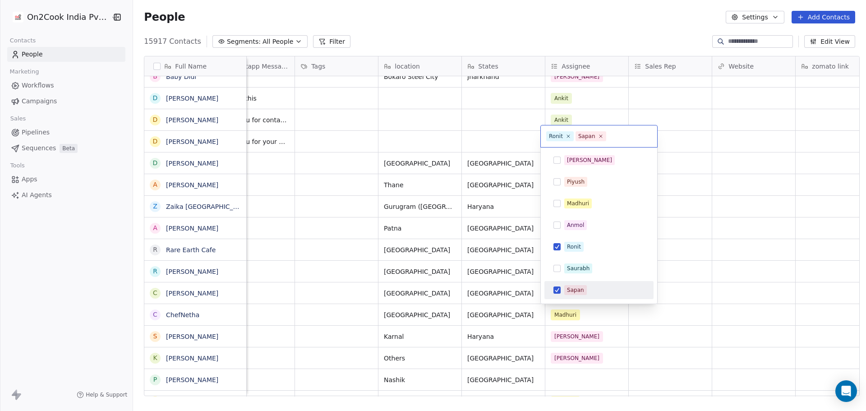
click at [589, 289] on div "Sapan" at bounding box center [604, 290] width 80 height 10
click at [595, 253] on div "Ronit" at bounding box center [599, 247] width 102 height 14
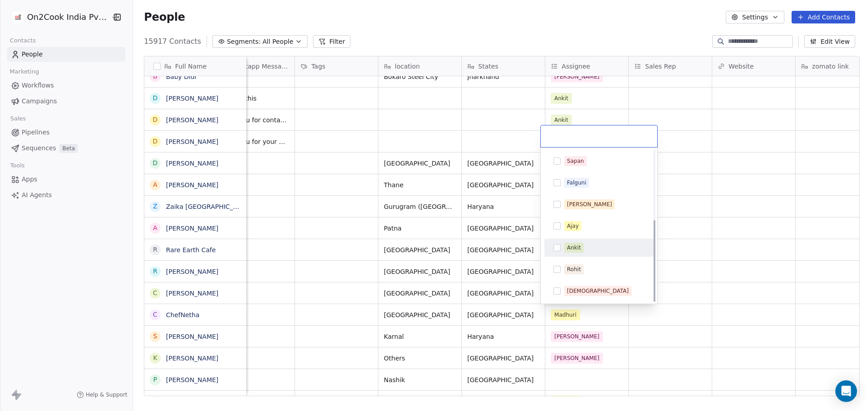
click at [595, 249] on div "Ankit" at bounding box center [604, 248] width 80 height 10
click at [753, 265] on html "On2Cook India Pvt. Ltd. Contacts People Marketing Workflows Campaigns Sales Pip…" at bounding box center [433, 205] width 866 height 411
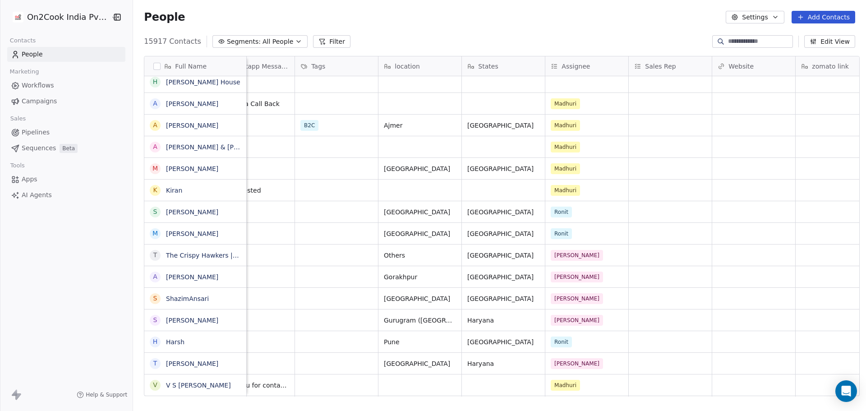
scroll to position [677, 0]
click at [583, 214] on div "Ronit" at bounding box center [578, 212] width 55 height 11
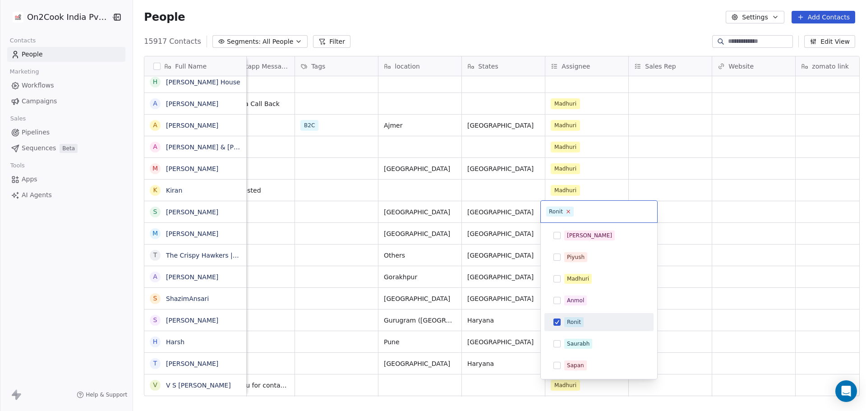
click at [569, 212] on icon at bounding box center [568, 211] width 6 height 6
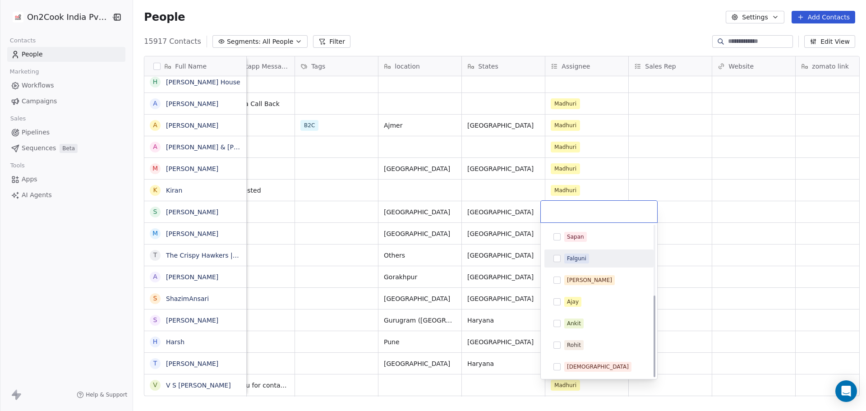
scroll to position [129, 0]
click at [597, 324] on div "Ankit" at bounding box center [604, 323] width 80 height 10
drag, startPoint x: 783, startPoint y: 283, endPoint x: 636, endPoint y: 244, distance: 151.3
click at [782, 283] on html "On2Cook India Pvt. Ltd. Contacts People Marketing Workflows Campaigns Sales Pip…" at bounding box center [433, 205] width 866 height 411
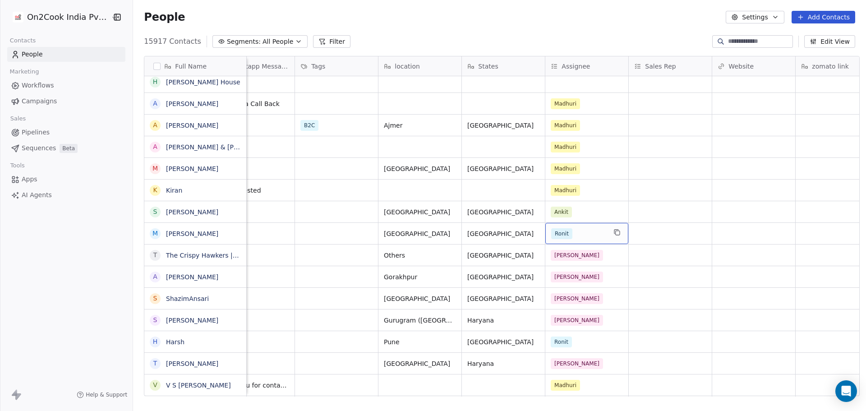
click at [566, 236] on span "Ronit" at bounding box center [561, 233] width 21 height 11
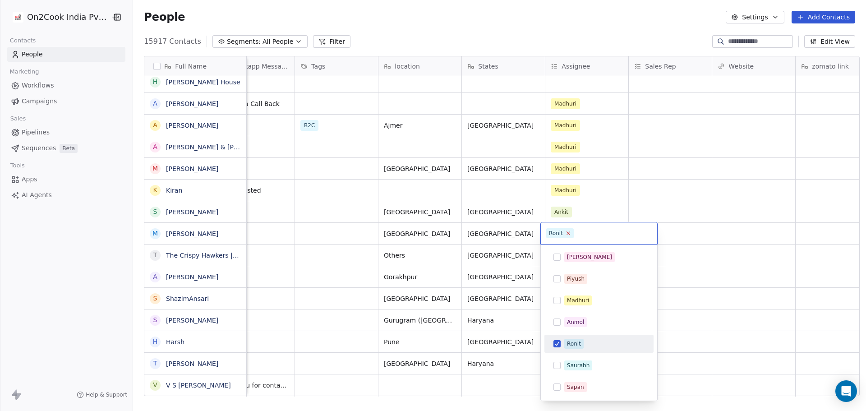
click at [569, 233] on icon at bounding box center [568, 233] width 6 height 6
click at [606, 347] on div "Ankit" at bounding box center [604, 345] width 80 height 10
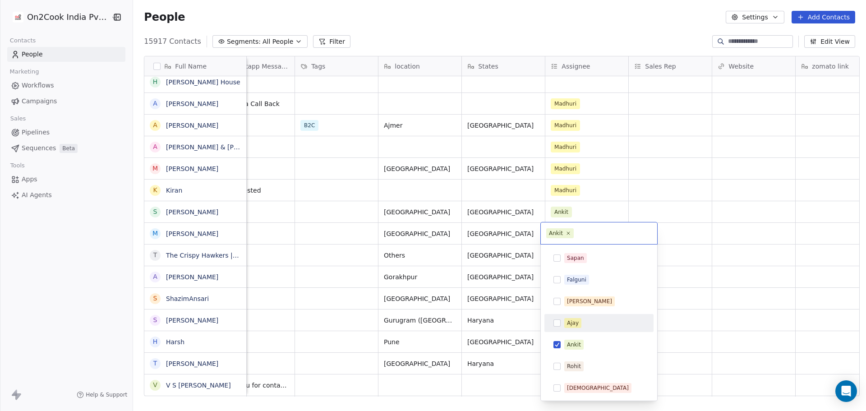
click at [678, 270] on html "On2Cook India Pvt. Ltd. Contacts People Marketing Workflows Campaigns Sales Pip…" at bounding box center [433, 205] width 866 height 411
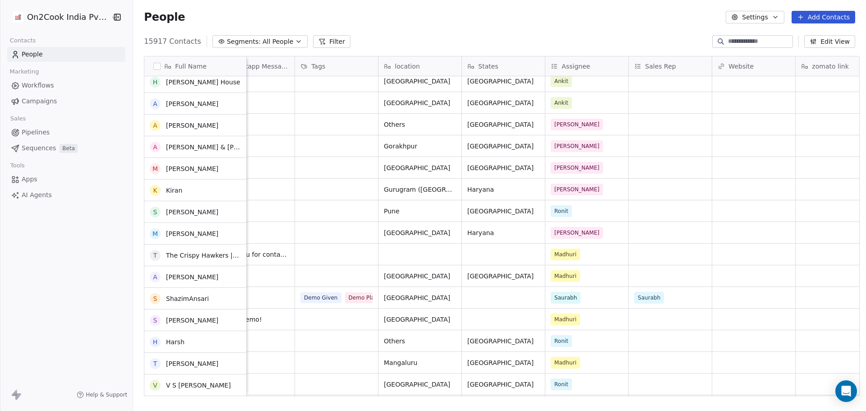
scroll to position [812, 0]
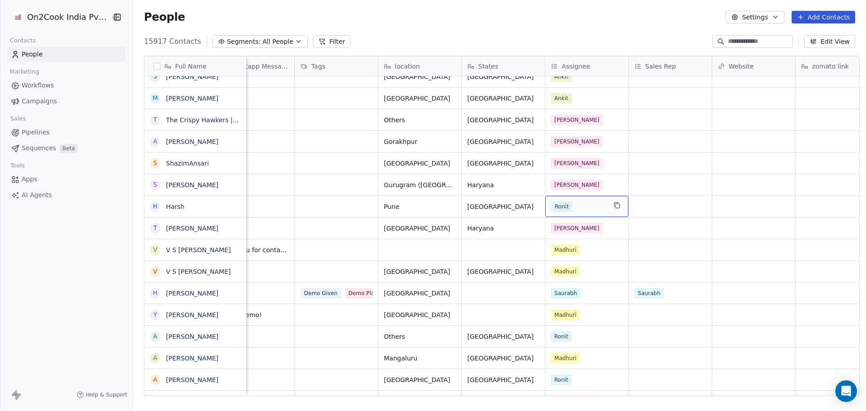
click at [584, 206] on div "Ronit" at bounding box center [578, 206] width 55 height 11
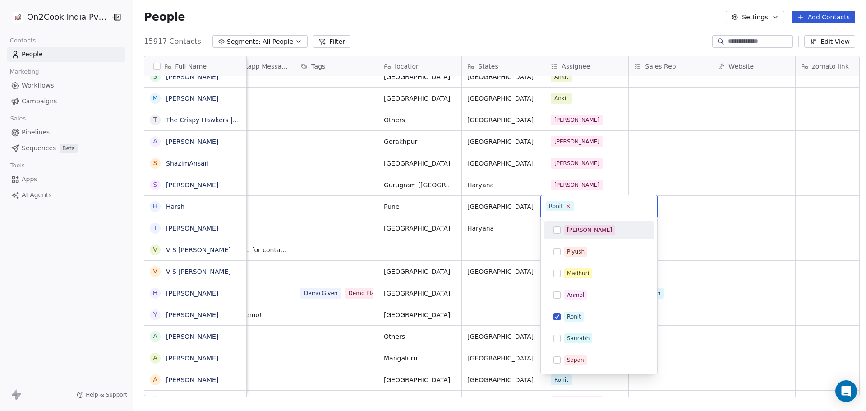
click at [570, 206] on icon at bounding box center [568, 206] width 6 height 6
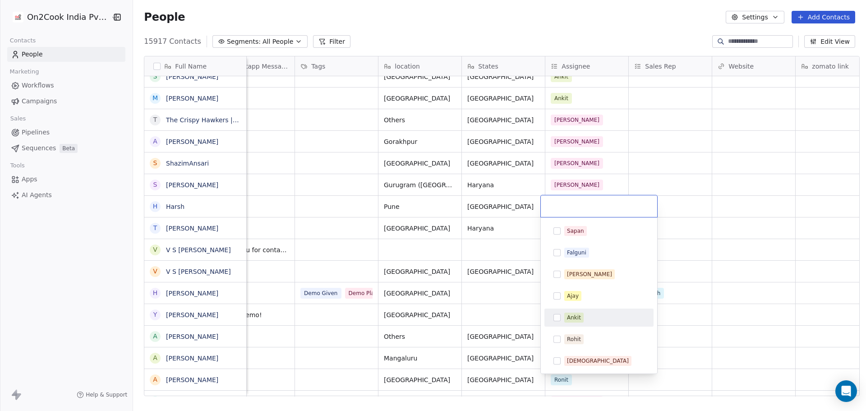
click at [607, 318] on div "Ankit" at bounding box center [604, 318] width 80 height 10
click at [771, 244] on html "On2Cook India Pvt. Ltd. Contacts People Marketing Workflows Campaigns Sales Pip…" at bounding box center [433, 205] width 866 height 411
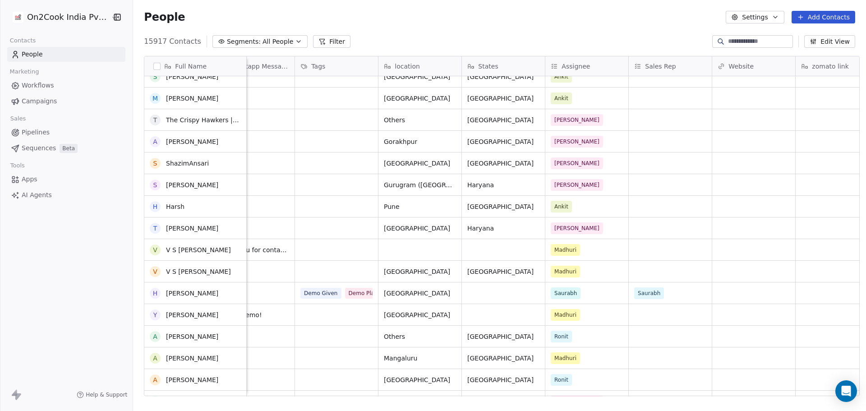
scroll to position [902, 0]
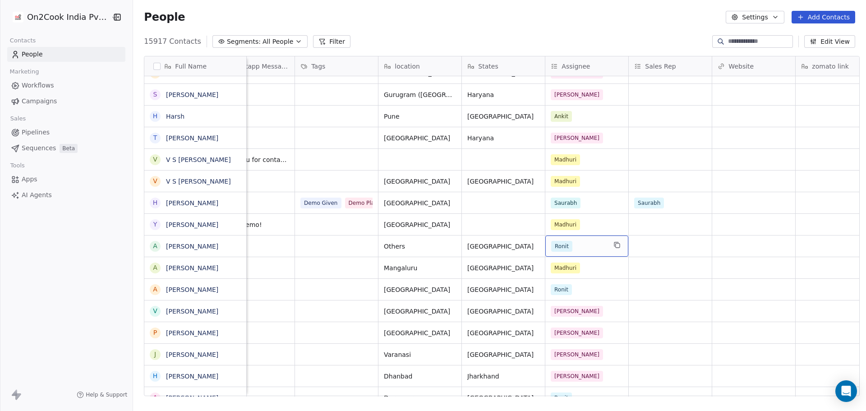
click at [595, 245] on div "Ronit" at bounding box center [578, 246] width 55 height 11
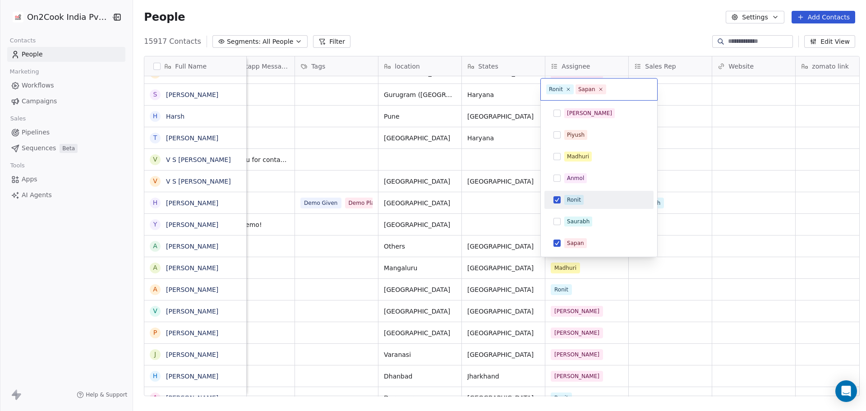
click at [594, 203] on div "Ronit" at bounding box center [604, 200] width 80 height 10
click at [599, 241] on div "Sapan" at bounding box center [604, 243] width 80 height 10
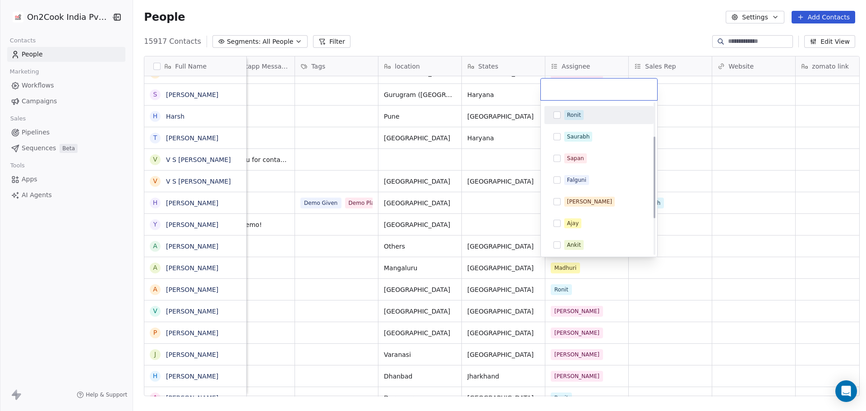
scroll to position [90, 0]
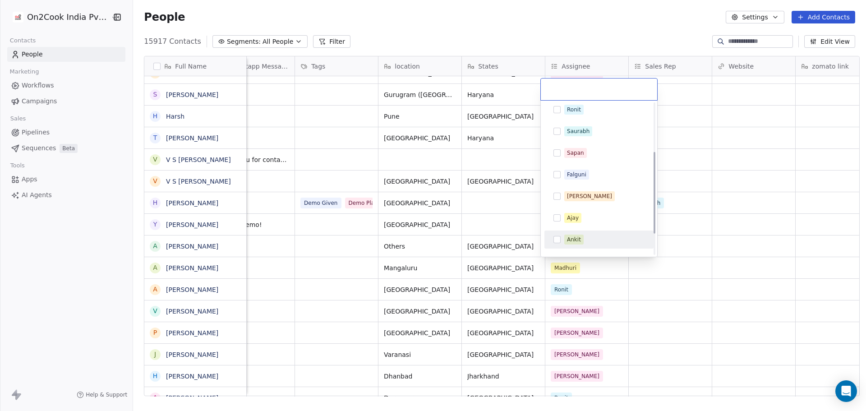
click at [595, 237] on div "Ankit" at bounding box center [604, 240] width 80 height 10
click at [721, 232] on html "On2Cook India Pvt. Ltd. Contacts People Marketing Workflows Campaigns Sales Pip…" at bounding box center [433, 205] width 866 height 411
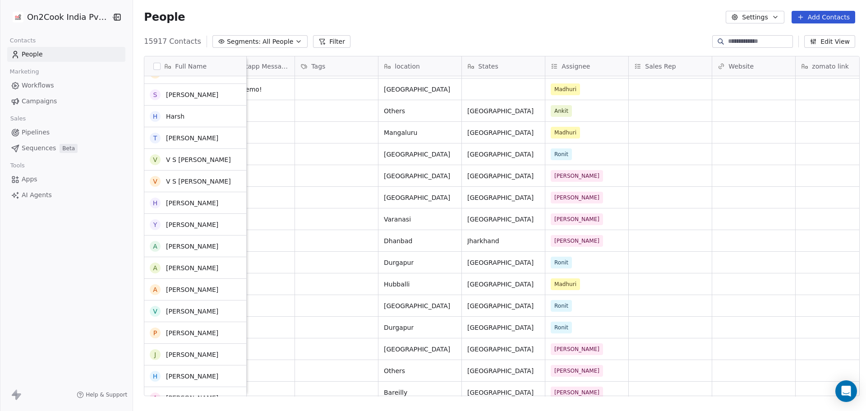
scroll to position [1037, 0]
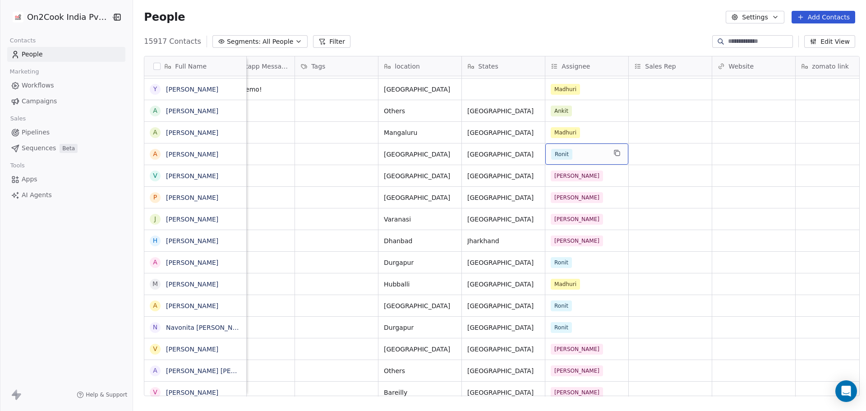
click at [574, 156] on div "Ronit" at bounding box center [578, 154] width 55 height 11
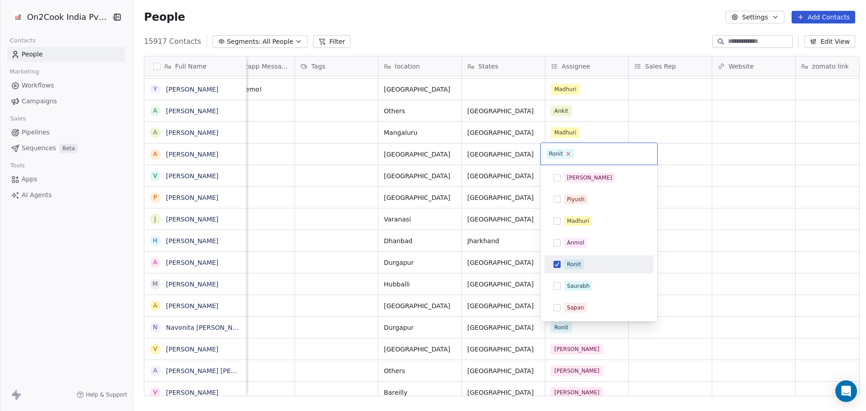
click at [568, 156] on icon at bounding box center [568, 154] width 6 height 6
click at [586, 264] on div "Ankit" at bounding box center [604, 265] width 80 height 10
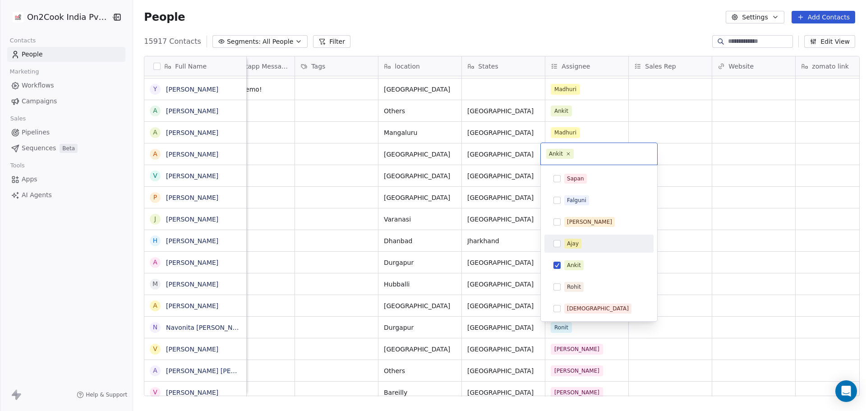
click at [739, 223] on html "On2Cook India Pvt. Ltd. Contacts People Marketing Workflows Campaigns Sales Pip…" at bounding box center [433, 205] width 866 height 411
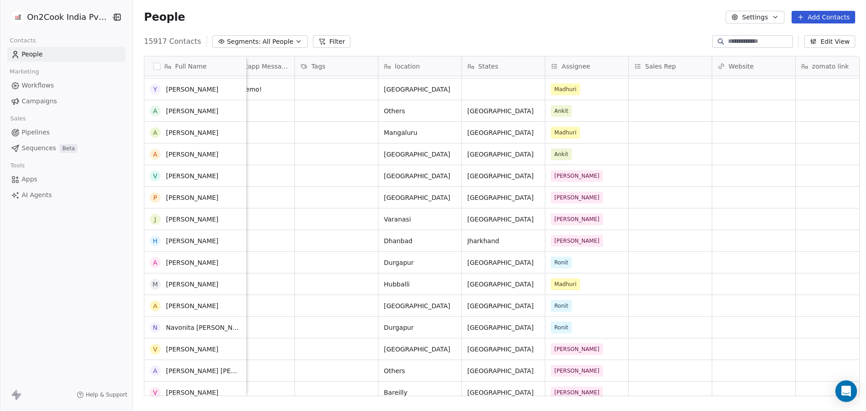
scroll to position [1128, 0]
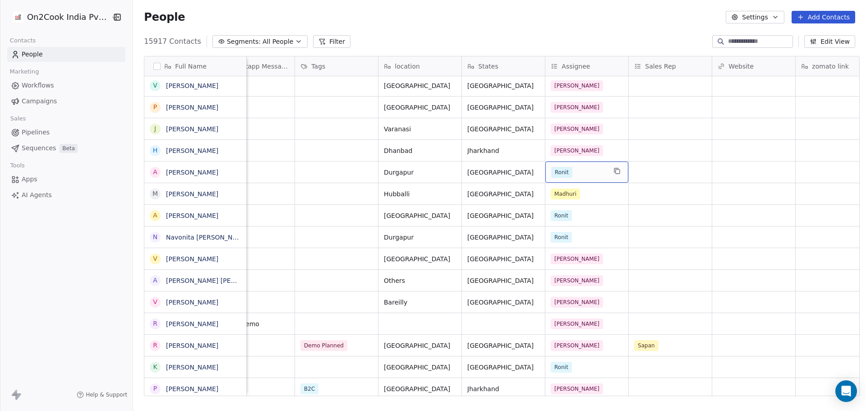
click at [596, 176] on div "Ronit" at bounding box center [578, 172] width 55 height 11
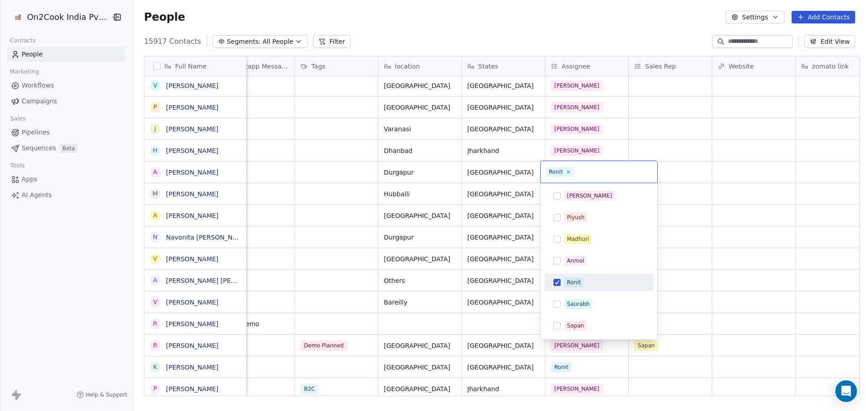
click at [716, 156] on html "On2Cook India Pvt. Ltd. Contacts People Marketing Workflows Campaigns Sales Pip…" at bounding box center [433, 205] width 866 height 411
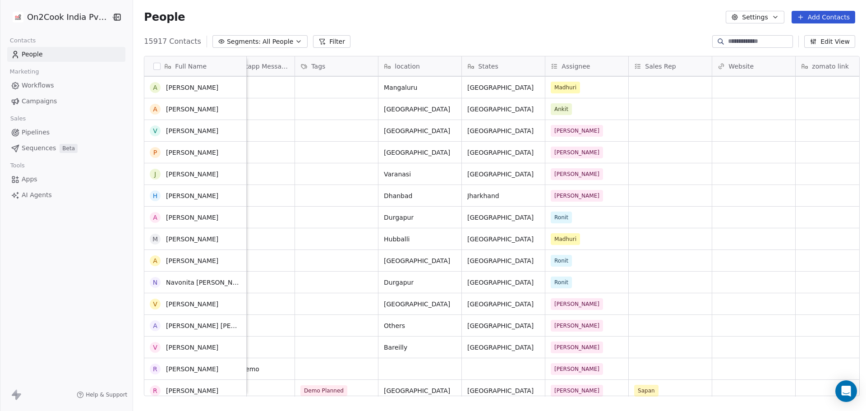
scroll to position [0, 0]
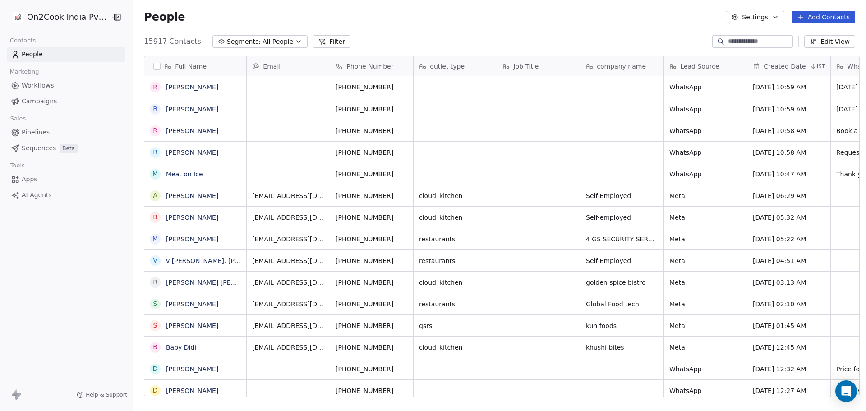
click at [531, 31] on div "People Settings Add Contacts" at bounding box center [499, 17] width 733 height 34
